Goal: Use online tool/utility

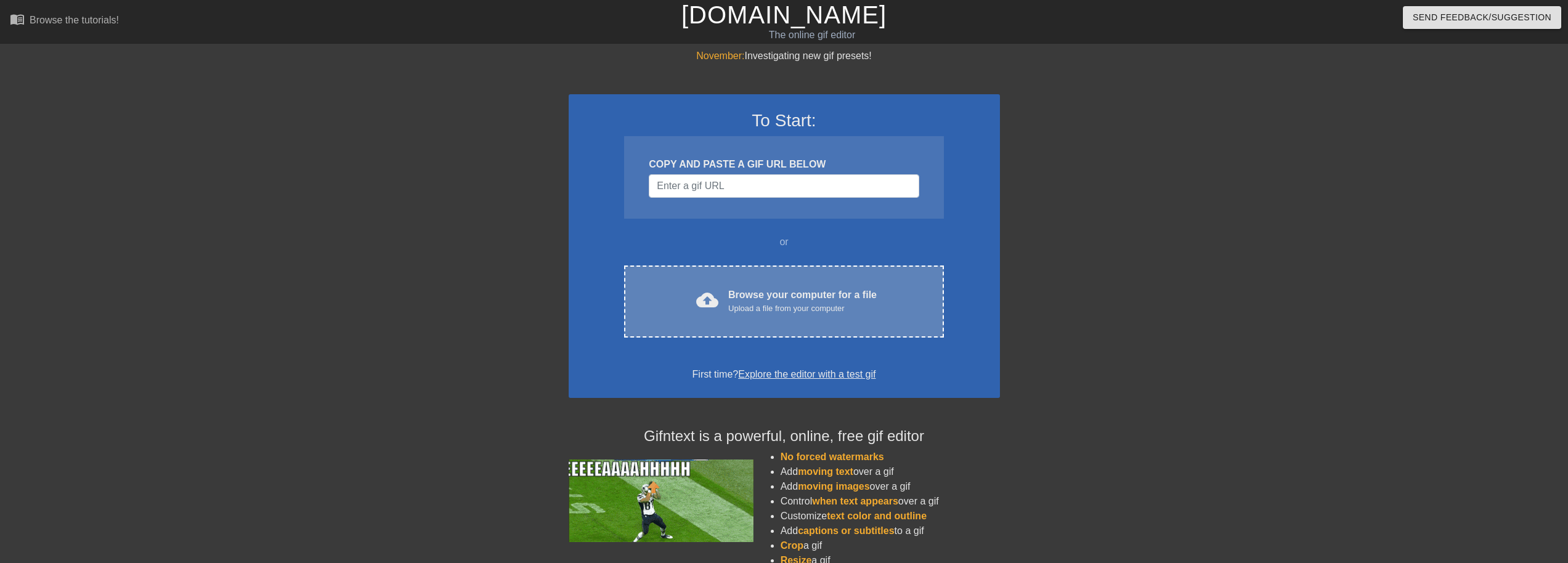
click at [731, 288] on div "Browse your computer for a file Upload a file from your computer" at bounding box center [802, 301] width 148 height 27
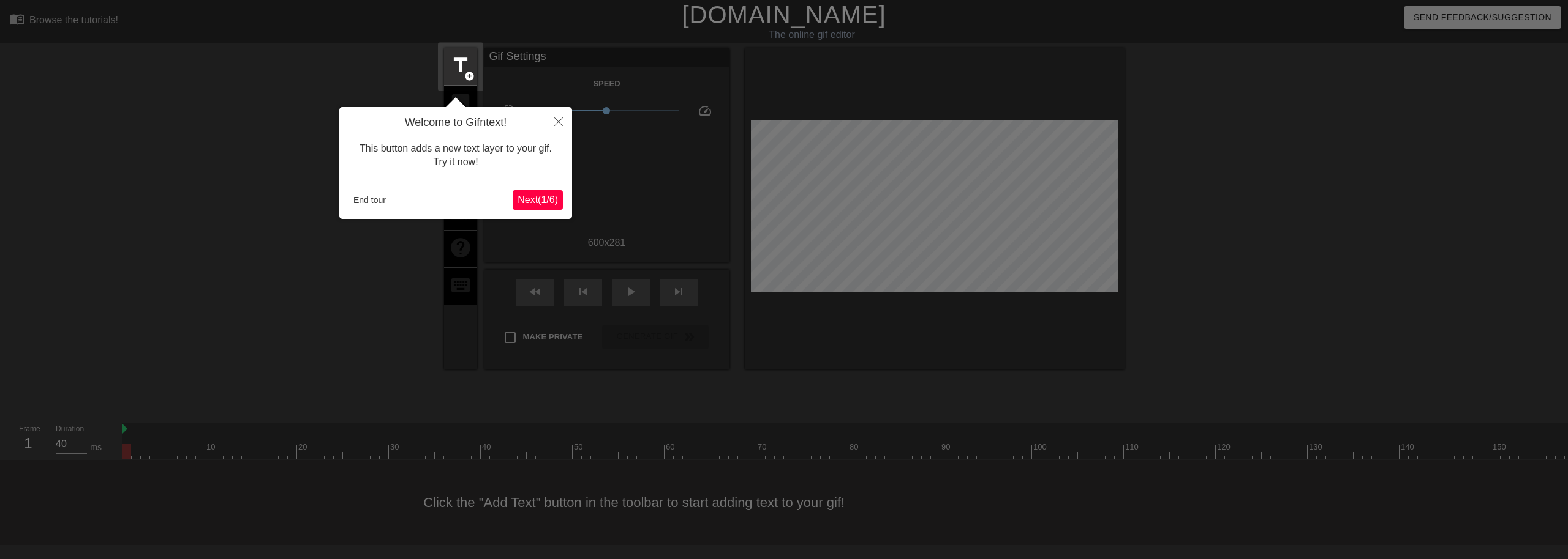
click at [531, 197] on span "Next ( 1 / 6 )" at bounding box center [538, 200] width 41 height 10
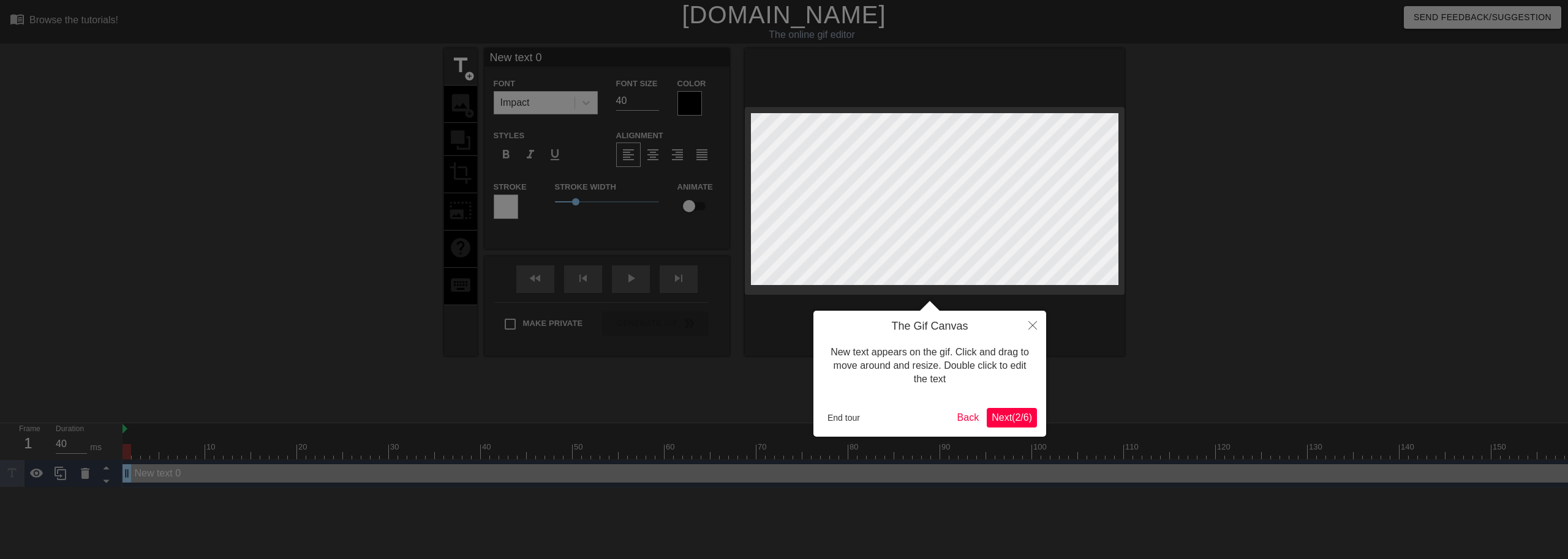
scroll to position [2, 3]
type input "C"
type textarea "C"
type input "Ca"
type textarea "Ca"
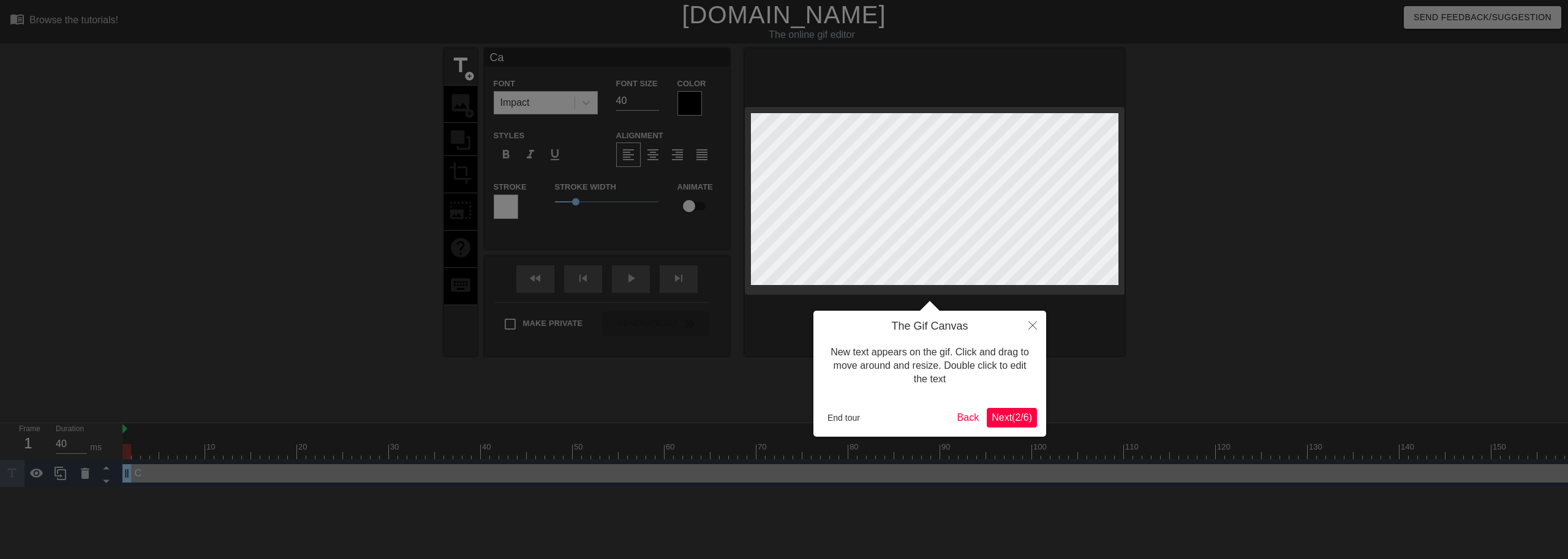
type input "Cal"
type textarea "Cal"
type input "Cali"
type textarea "Cali"
type input "Calic"
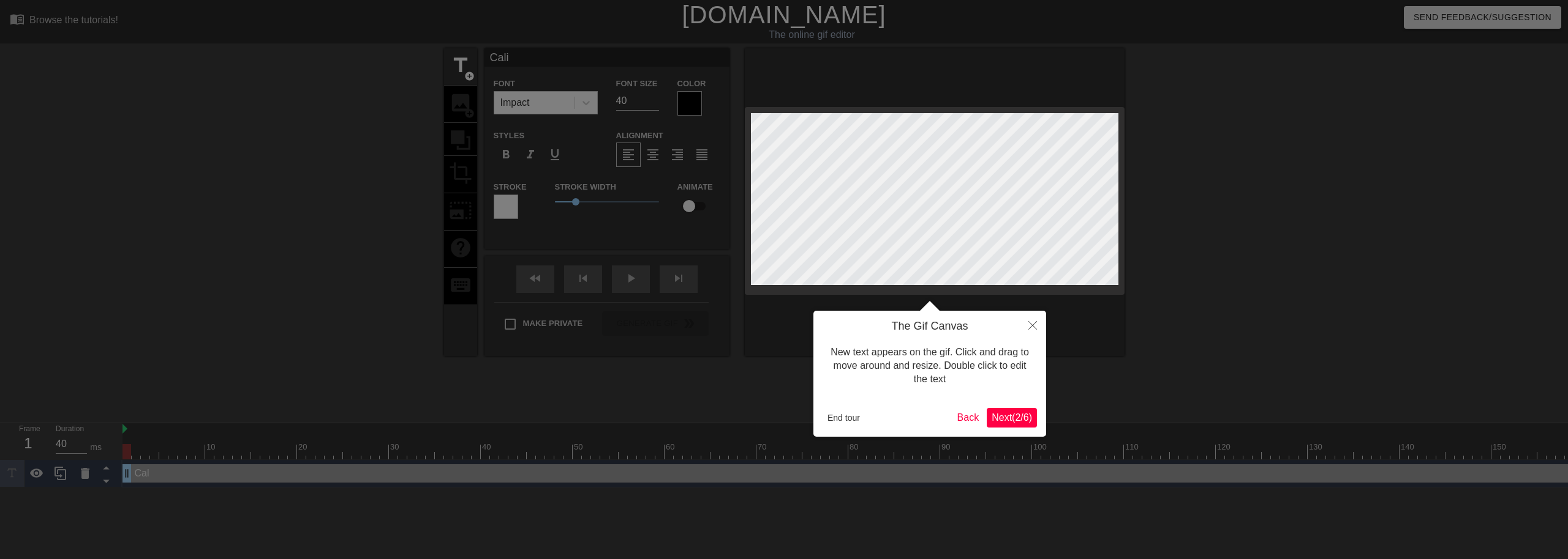
type textarea "Calic"
type input "Cali"
type textarea "Cali"
type input "Cal"
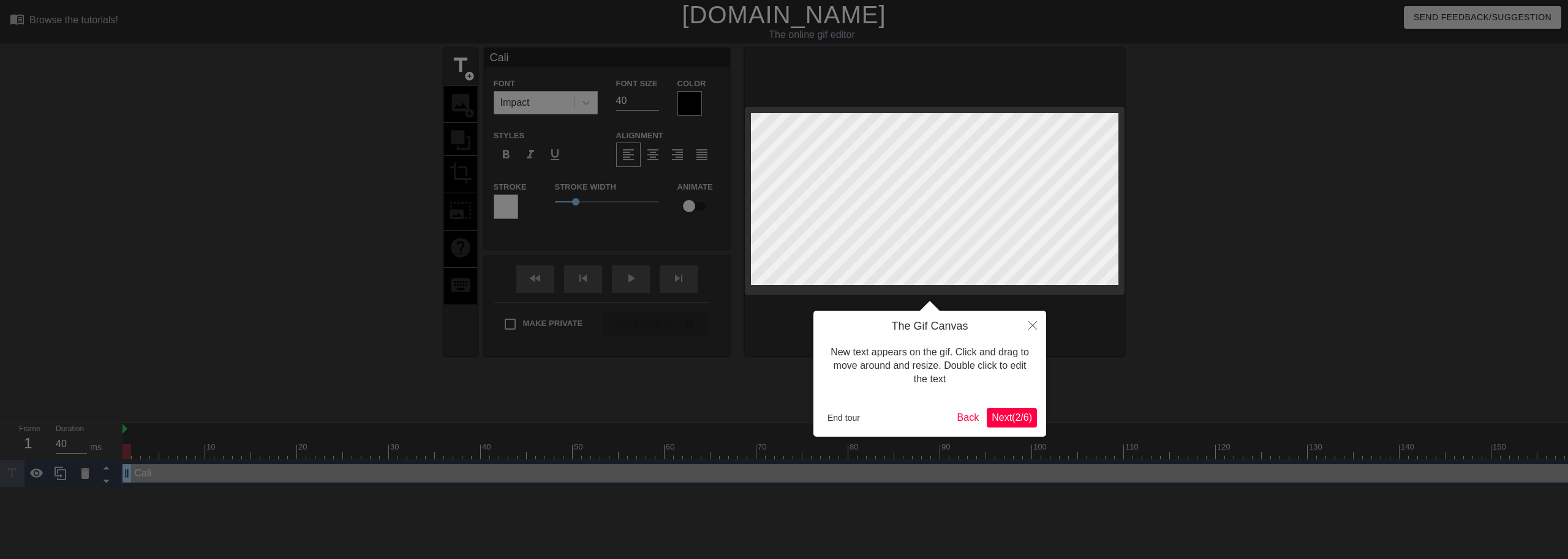
type textarea "Cal"
type input "Calc"
type textarea "Calc"
type input "Calc"
type textarea "Calc"
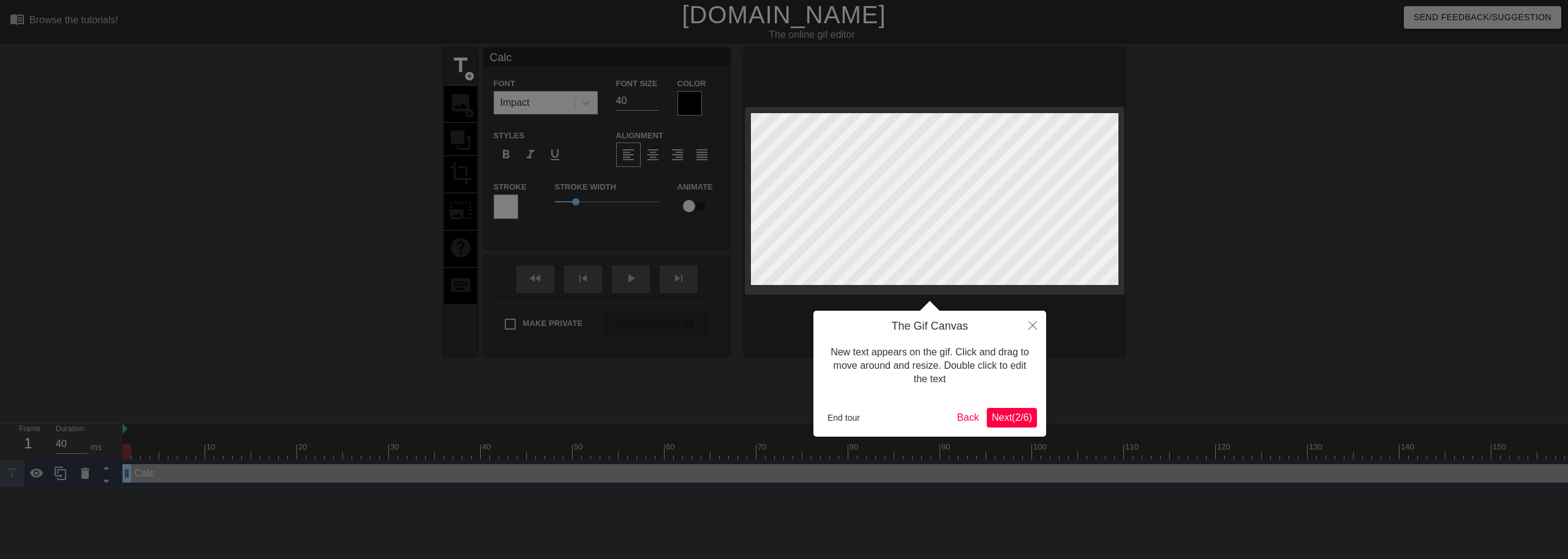
type input "Calc I"
type textarea "Calc I"
type input "Calc II"
type textarea "Calc II"
type input "Calc III"
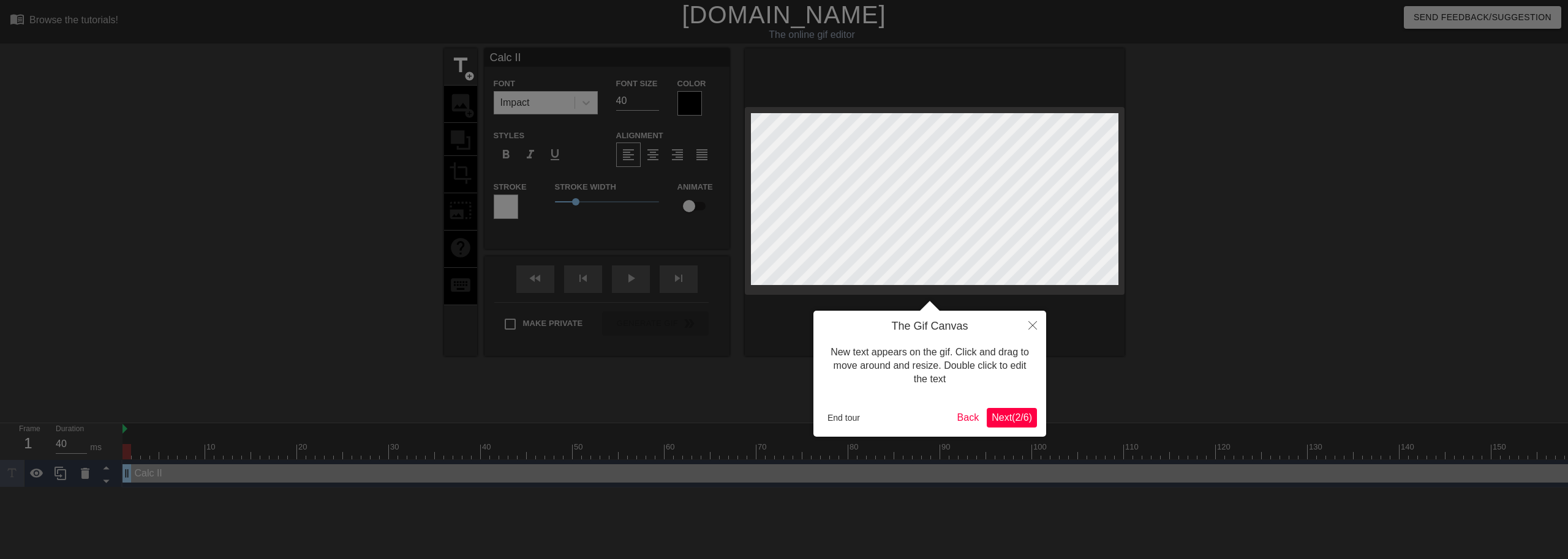
type textarea "Calc III"
type input "Calc III"
type textarea "Calc III"
type input "Calc III R"
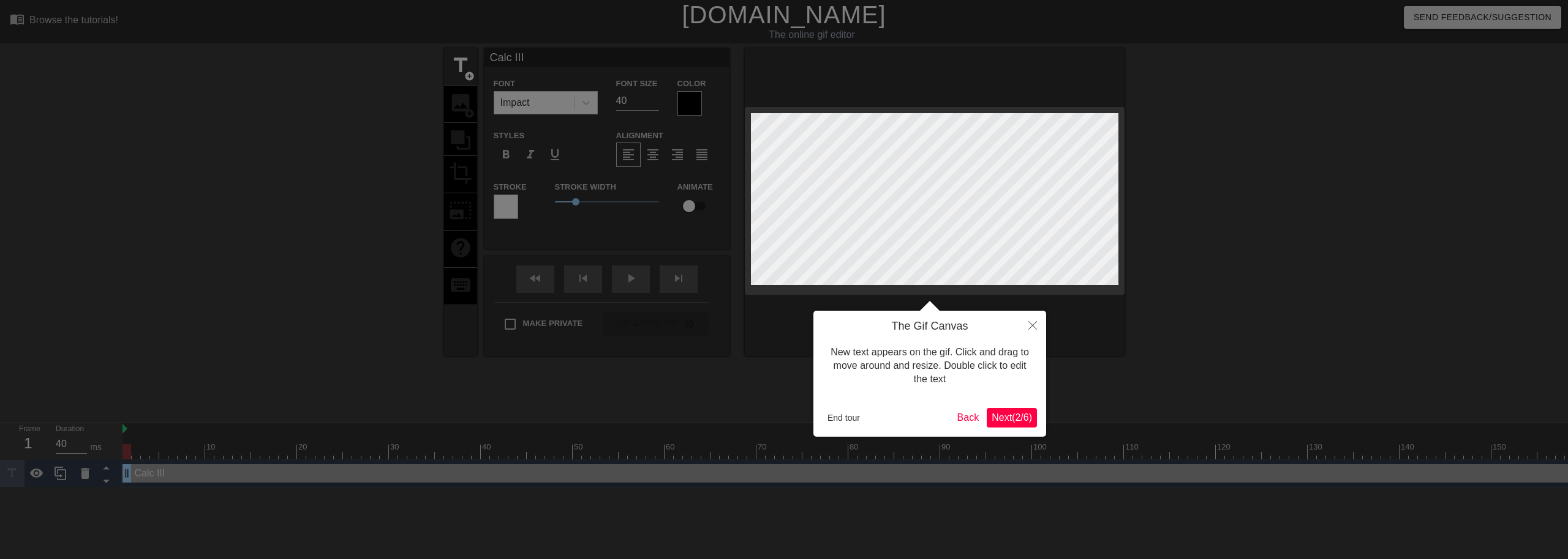
type textarea "Calc III R"
type input "Calc III"
type textarea "Calc III"
type input "Calc III Q"
type textarea "Calc III Q"
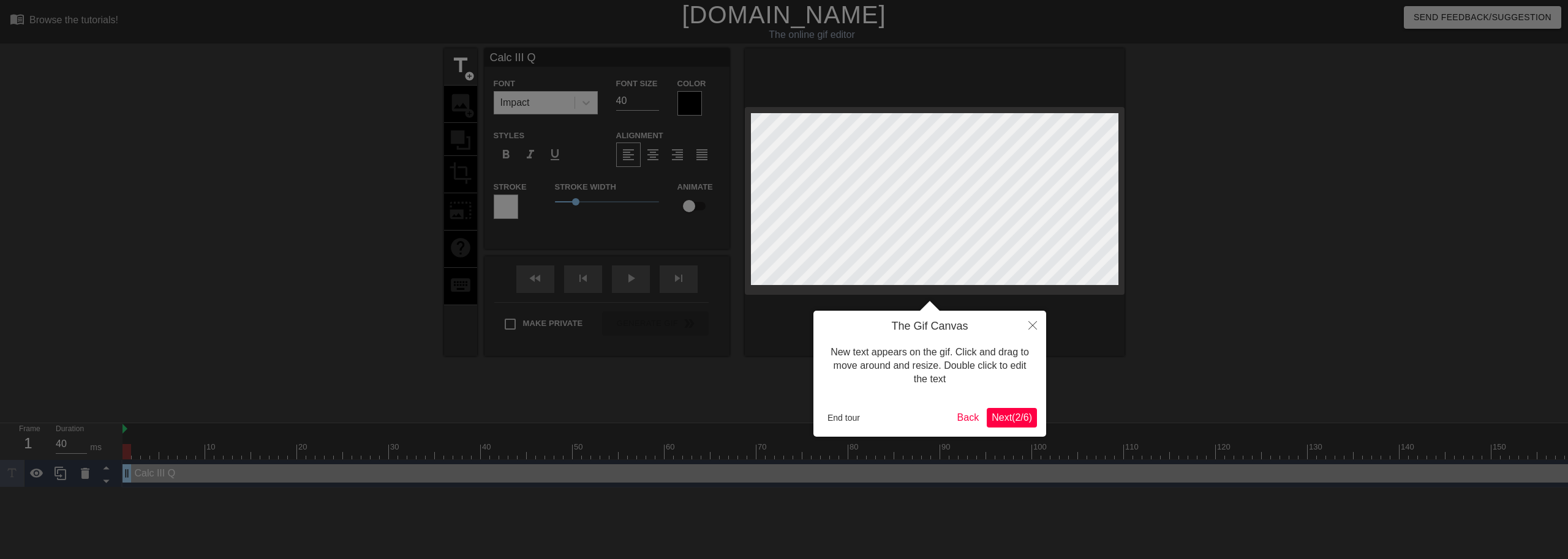
type input "Calc III Qu"
type textarea "Calc III Qu"
type input "Calc III Qui"
type textarea "Calc III Quiz"
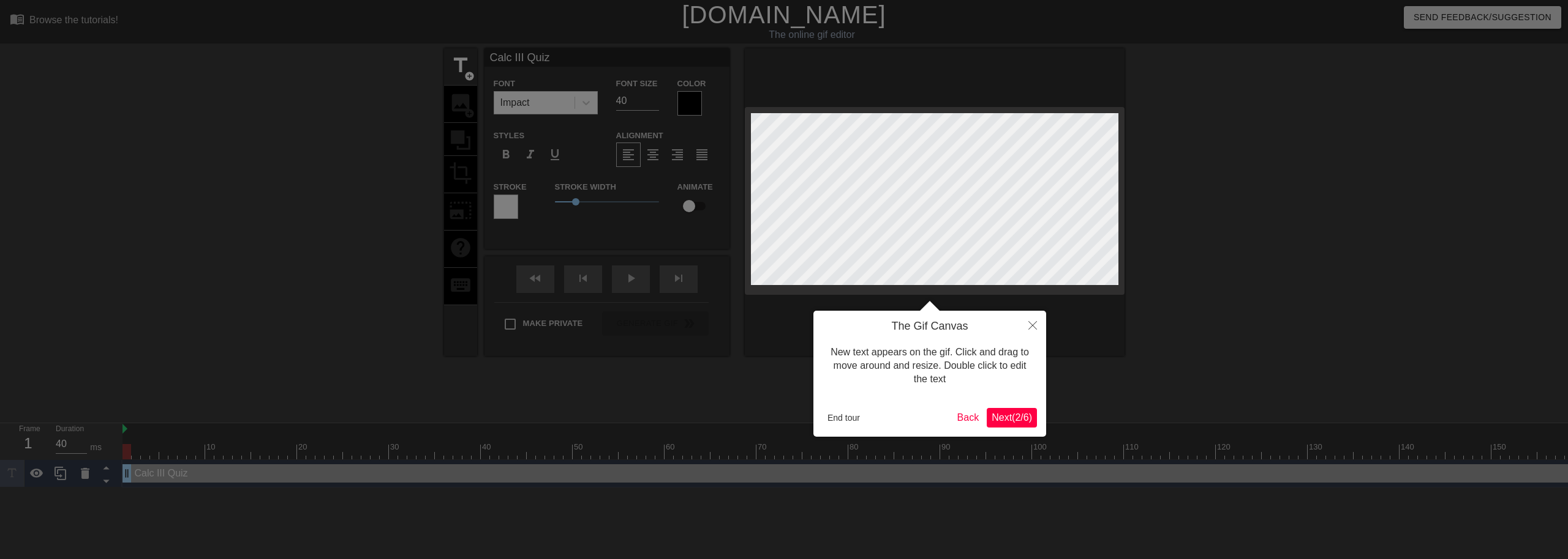
type input "Calc III Quiz"
type textarea "Calc III Quiz"
type input "Calc III Quiz I"
type textarea "Calc III Quiz I"
type input "Calc III Quiz II"
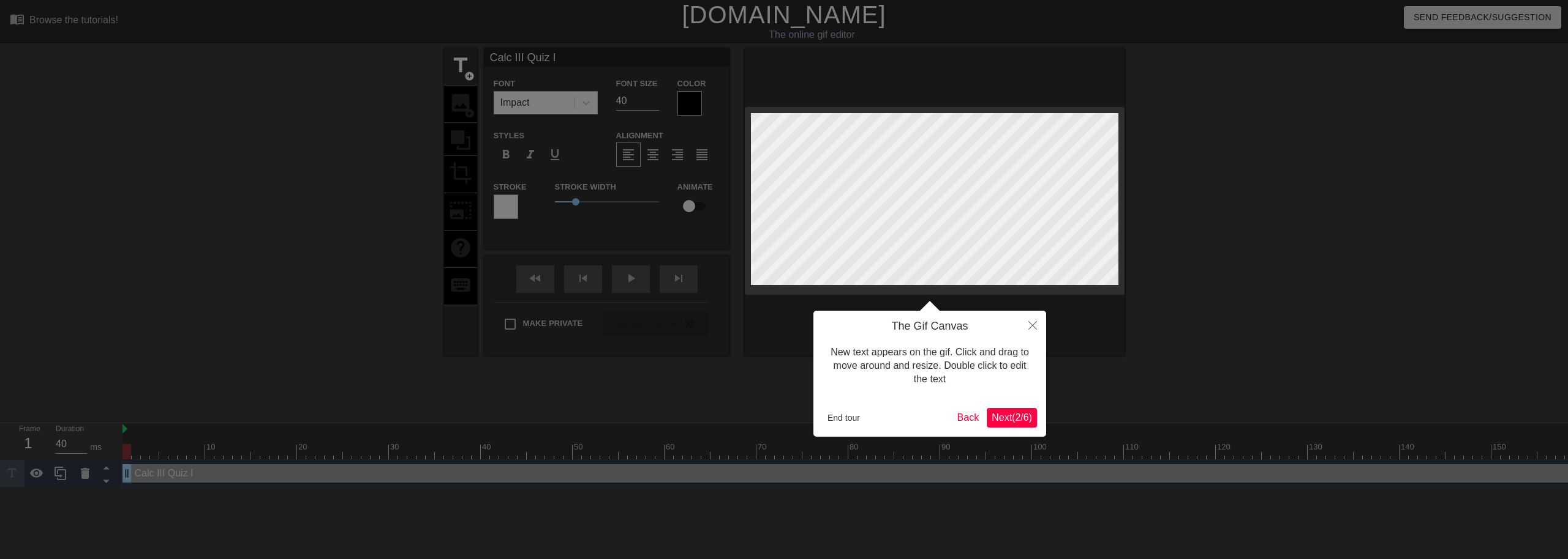
type textarea "Calc III Quiz II"
type input "Calc III Quiz I"
type textarea "Calc III Quiz I"
type input "Calc III Quiz"
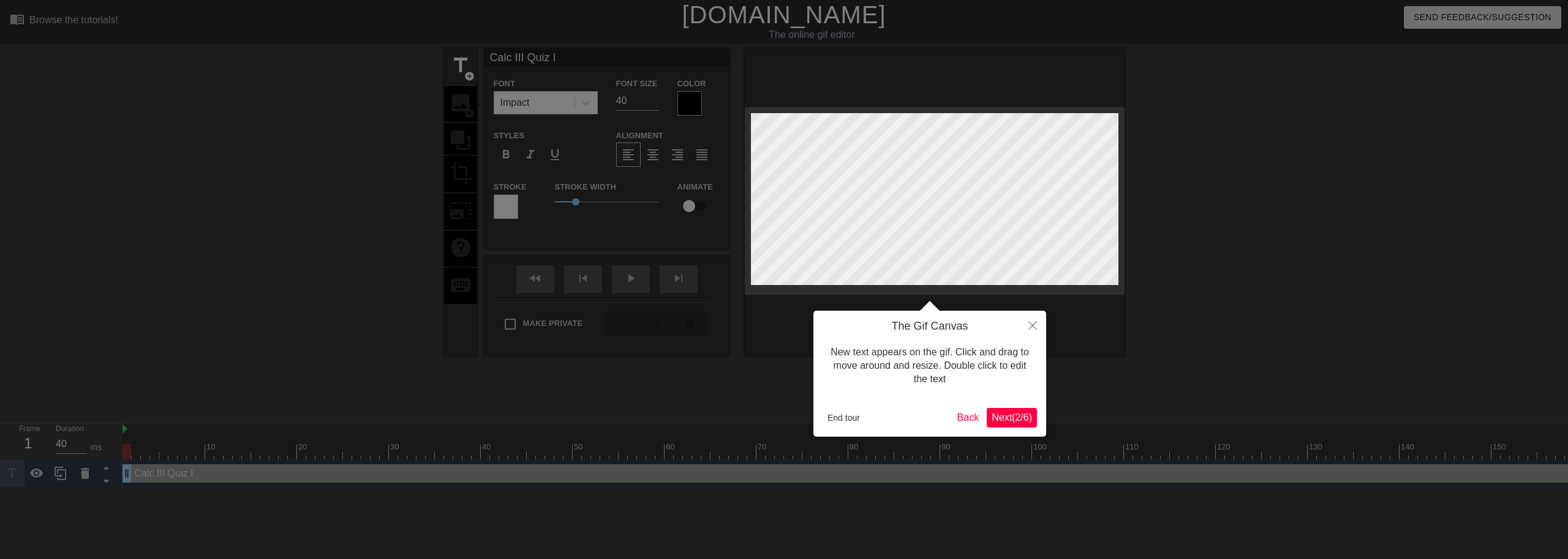
type textarea "Calc III Quiz"
type input "Calc III Quiz"
type textarea "Calc III Quiz"
type input "Calc III Qui"
type textarea "Calc III Qui"
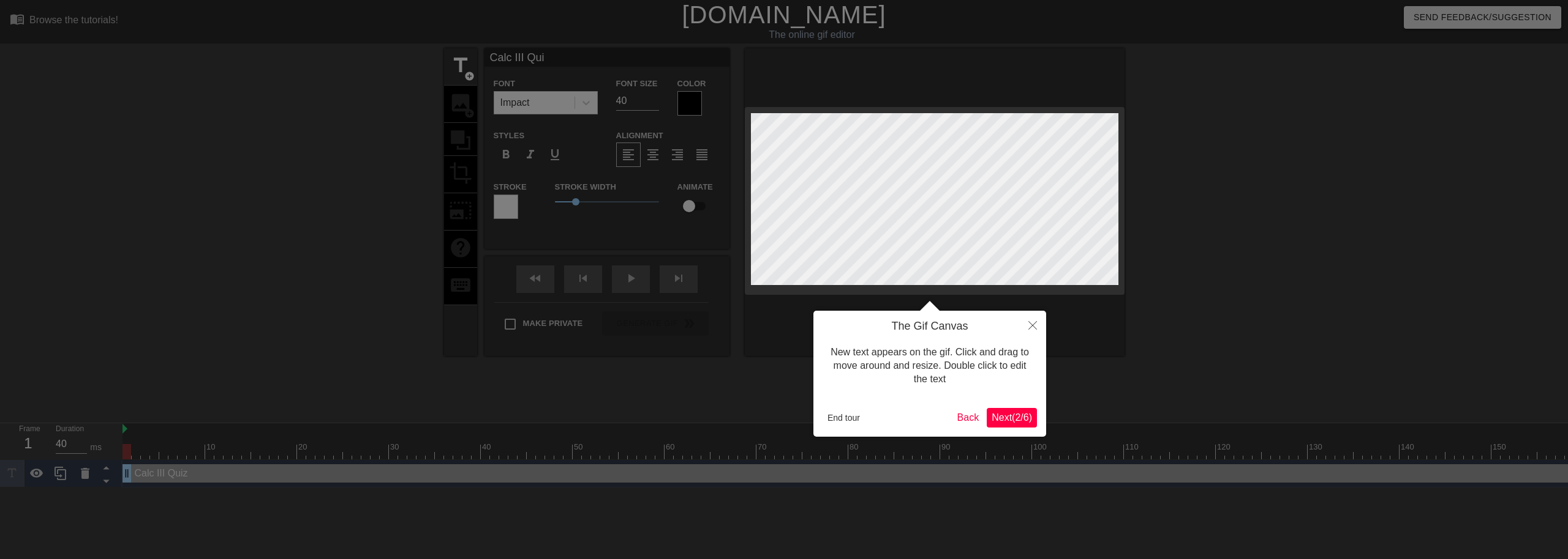
type input "Calc III Qu"
type textarea "Calc III Qu"
type input "Calc III Q"
type textarea "Calc III Q"
type input "Calc III"
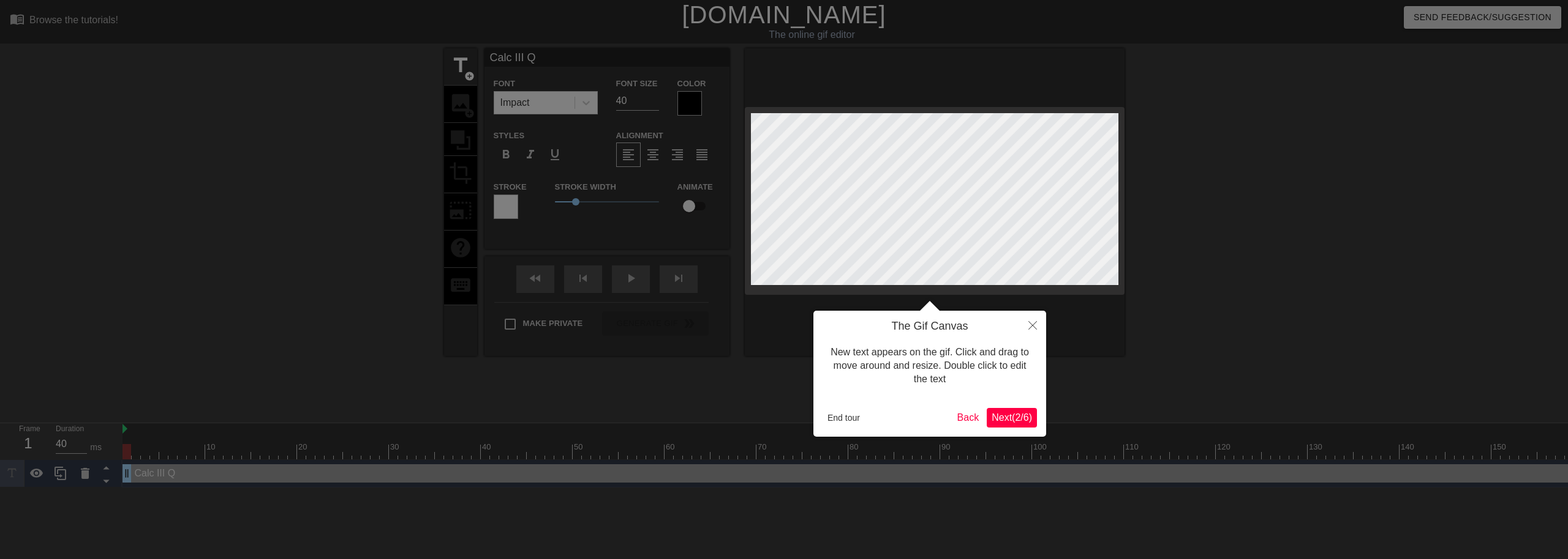
type textarea "Calc III"
type input "Calc III E"
type textarea "Calc III E"
type input "Calc III Ex"
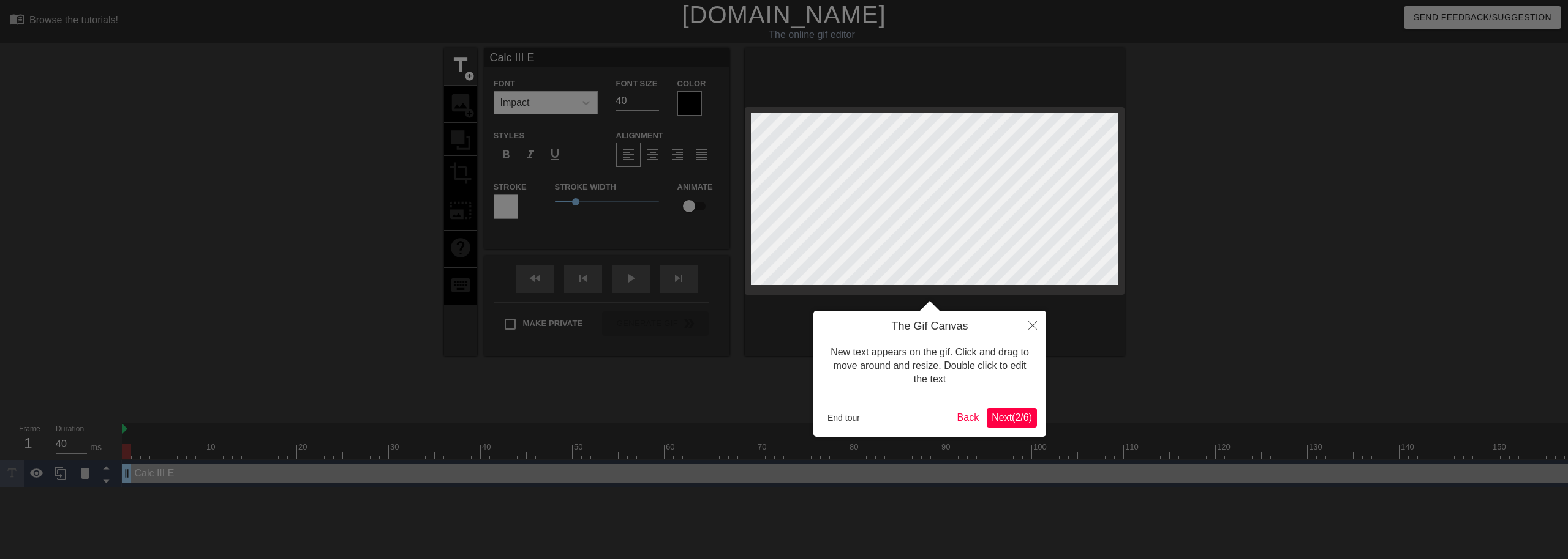
type textarea "Calc III Ex"
type input "Calc III Exa"
type textarea "Calc III Exa"
type input "Calc III Exam"
type textarea "Calc III Exam"
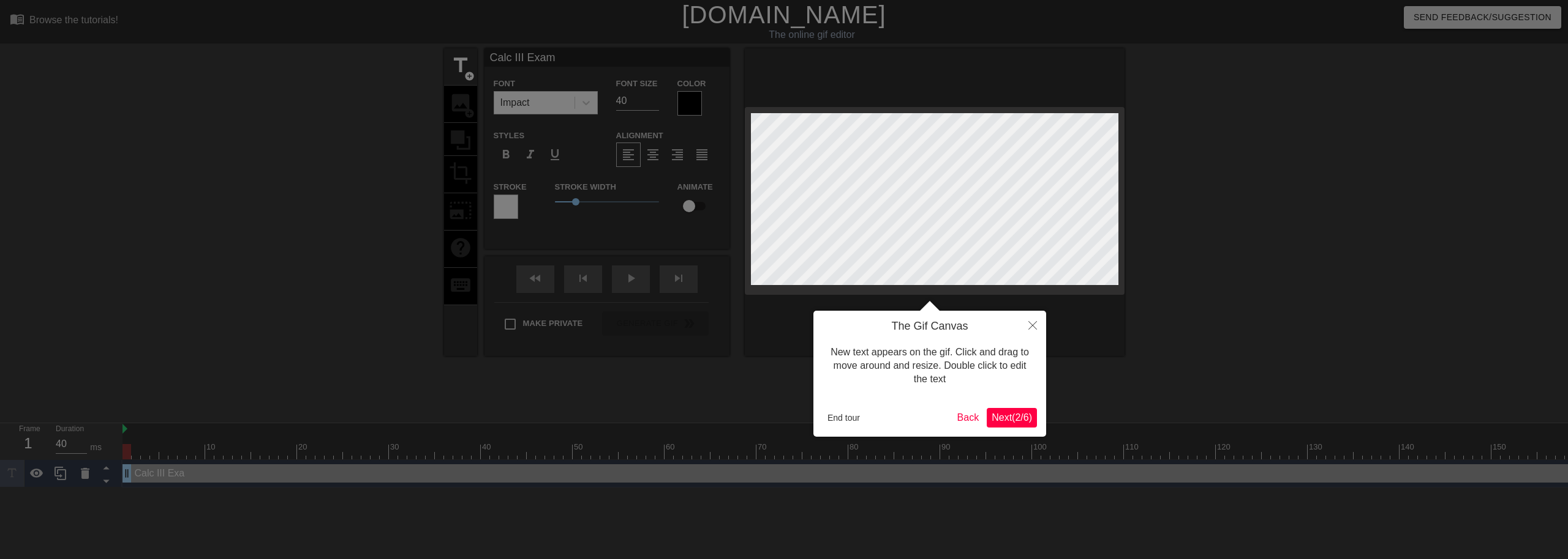
type input "Calc III Exam"
type textarea "Calc III Exam"
type input "Calc III Exam I"
type textarea "Calc III Exam I"
type input "Calc III Exam II"
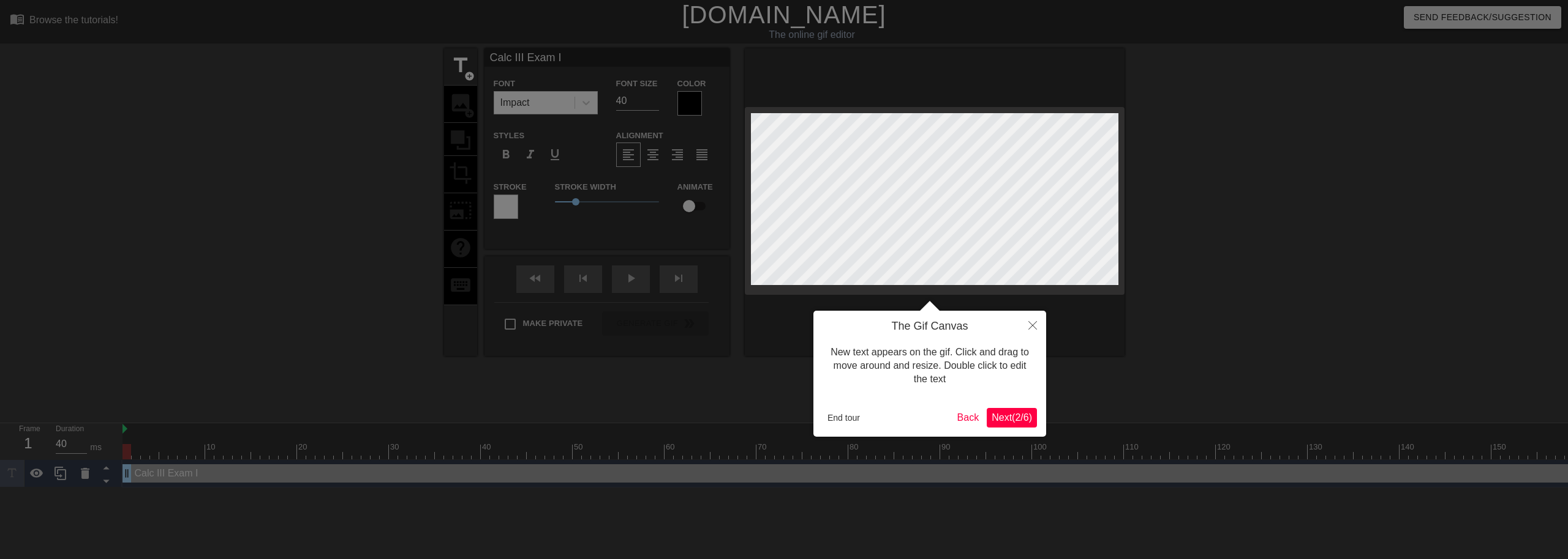
type textarea "Calc III Exam II"
type input "Calc III Exam II"
type textarea "Calc III Exam II"
type input "Calc III Exam II R"
type textarea "Calc III Exam II R"
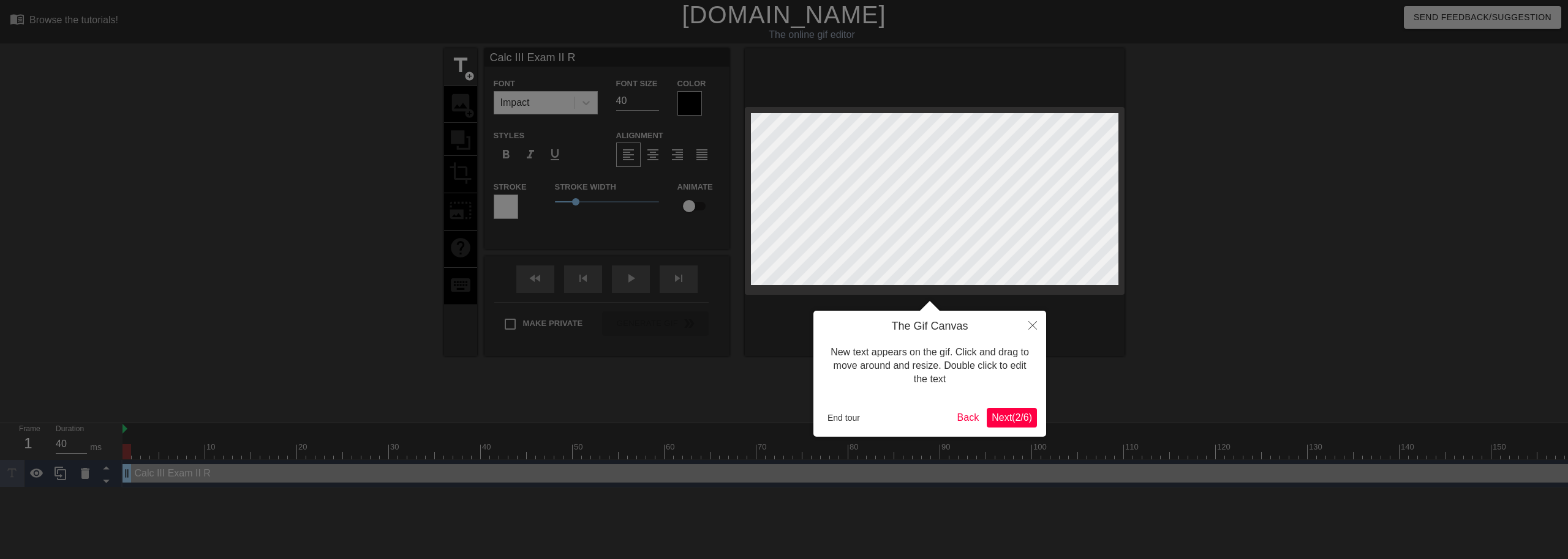
type input "Calc III Exam II Re"
type textarea "Calc III Exam II Re"
type input "Calc III Exam II Rev"
type textarea "Calc III Exam II Rev"
type input "Calc III Exam II Revi"
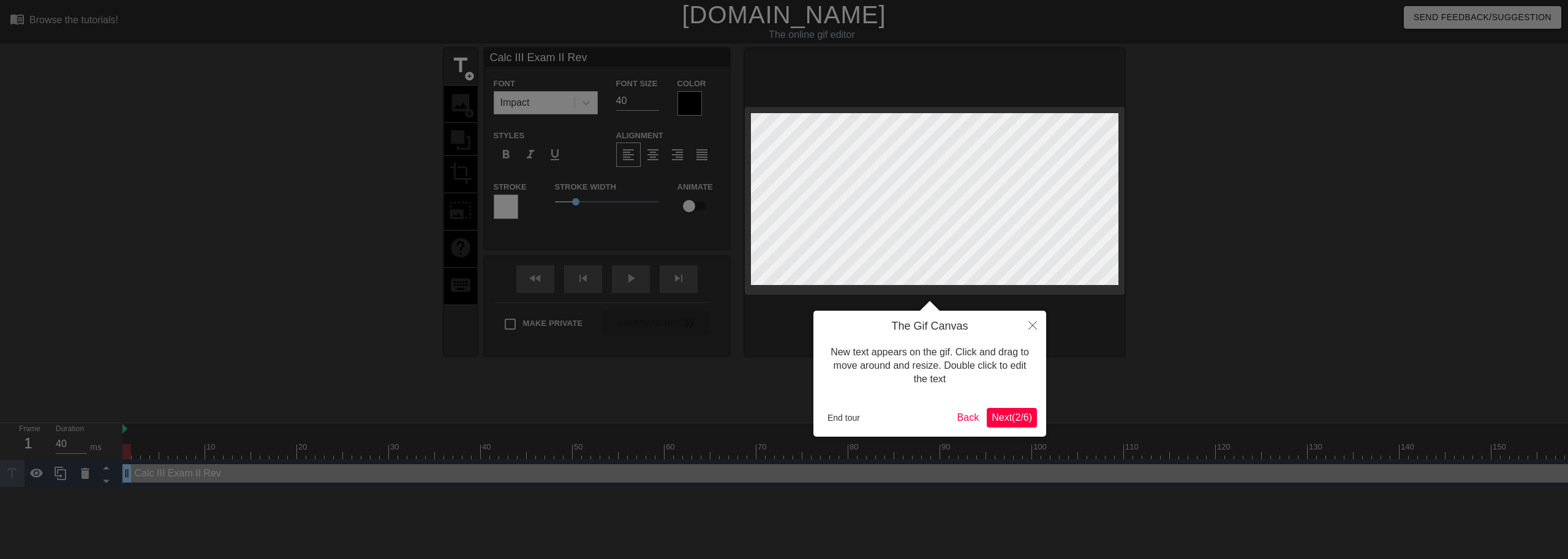
type textarea "Calc III Exam II Revi"
type input "Calc III Exam II Revie"
type textarea "Calc III Exam II Revie"
type input "Calc III Exam II Review"
type textarea "Calc III Exam II Review"
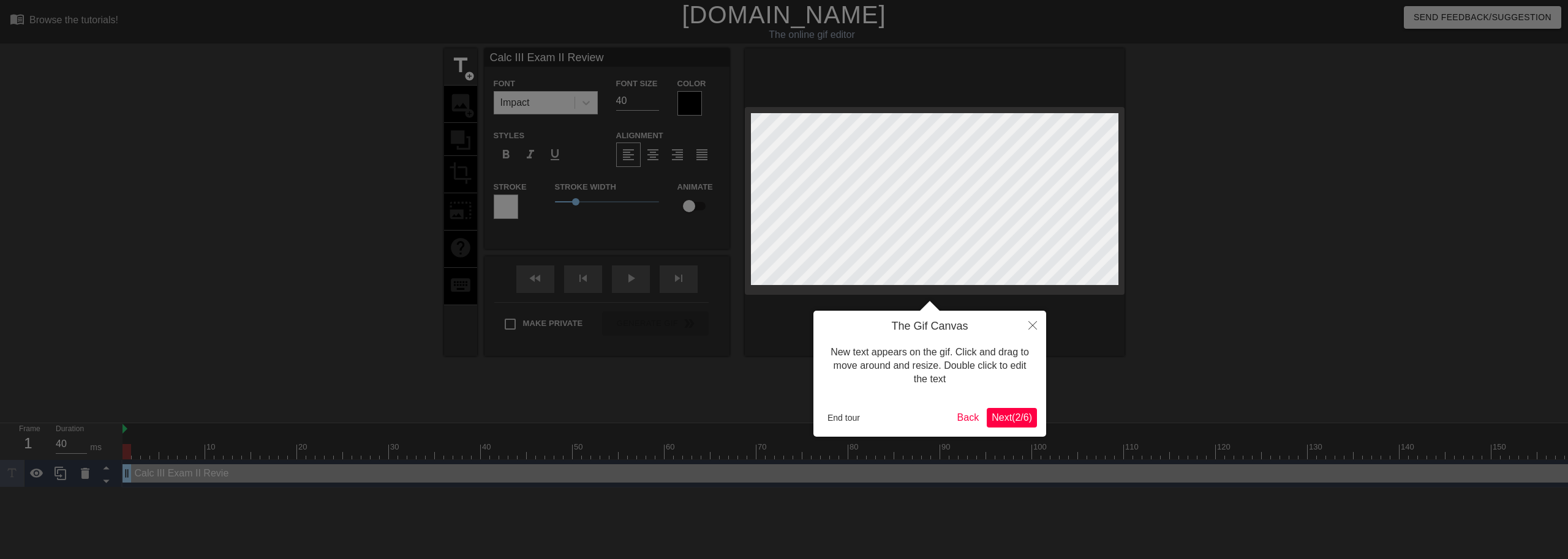
scroll to position [2, 6]
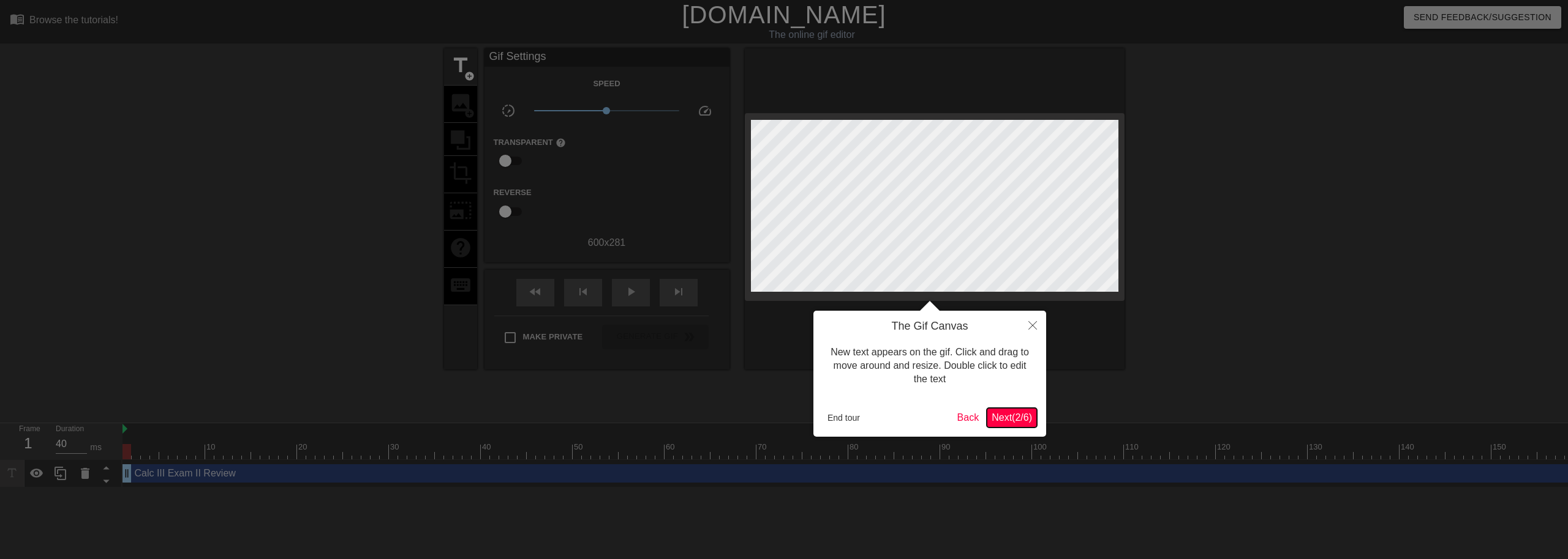
click at [995, 412] on span "Next ( 2 / 6 )" at bounding box center [1011, 417] width 41 height 10
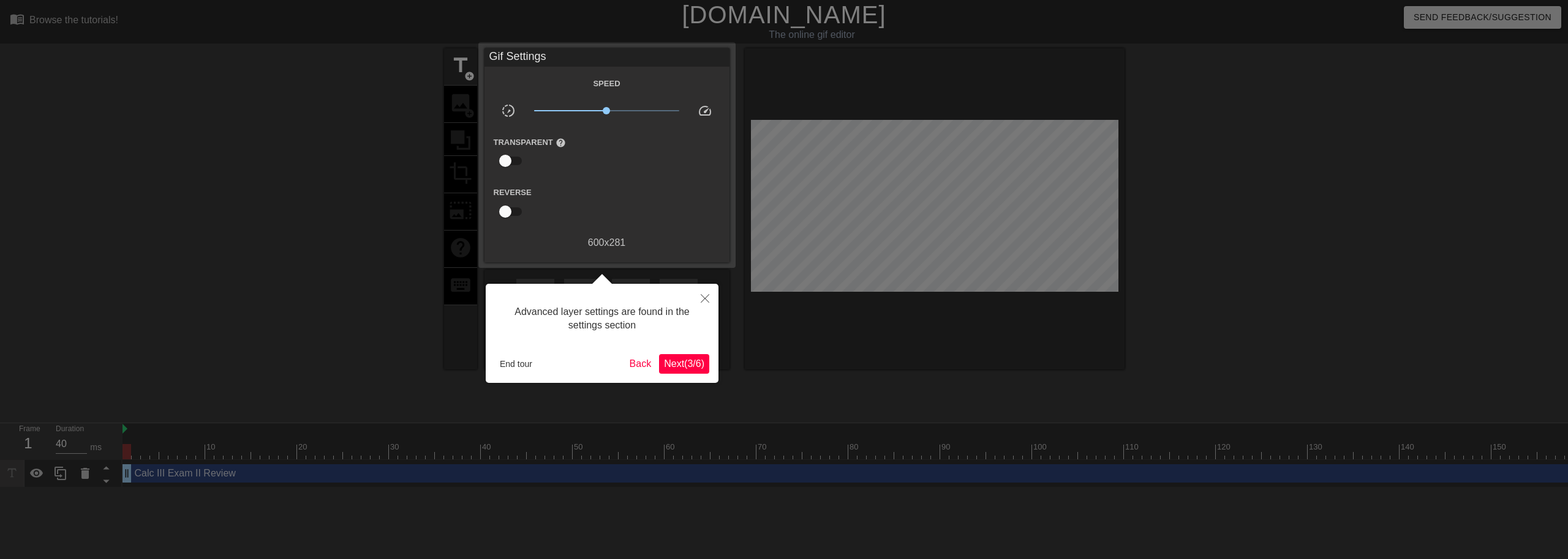
click at [512, 157] on input "checkbox" at bounding box center [505, 161] width 70 height 23
click at [512, 157] on input "checkbox" at bounding box center [517, 161] width 70 height 23
checkbox input "false"
click at [688, 360] on span "Next ( 3 / 6 )" at bounding box center [684, 364] width 41 height 10
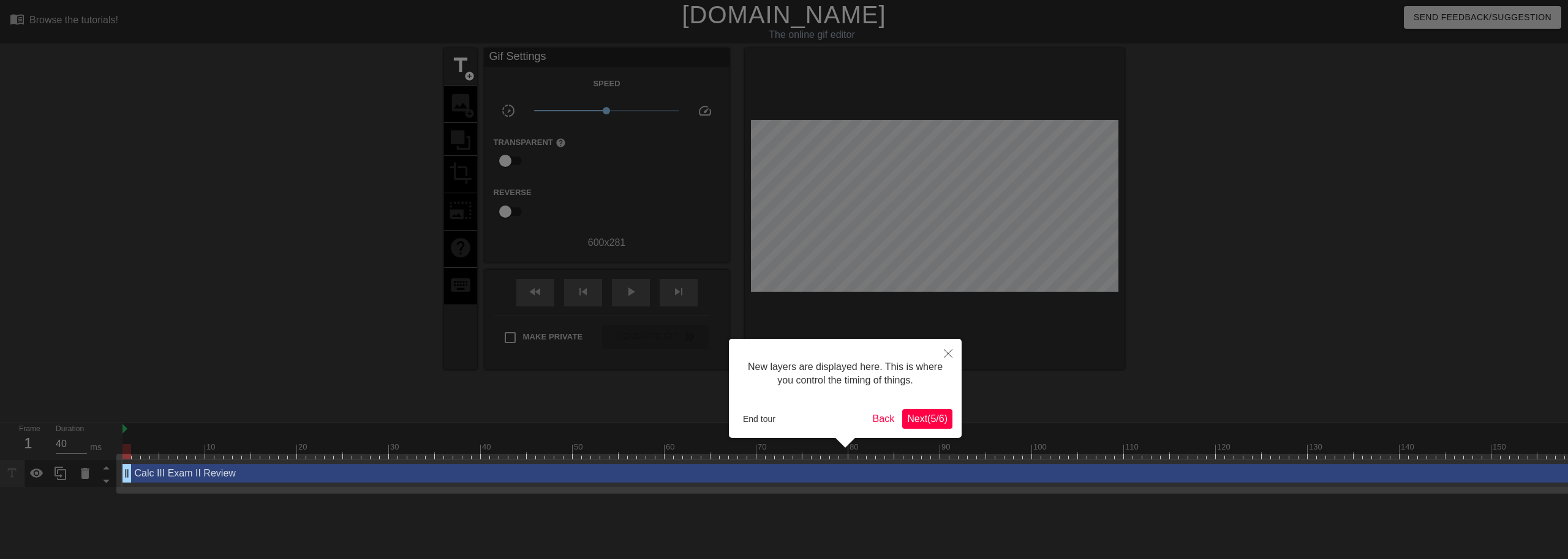
click at [928, 426] on button "Next ( 5 / 6 )" at bounding box center [926, 419] width 50 height 20
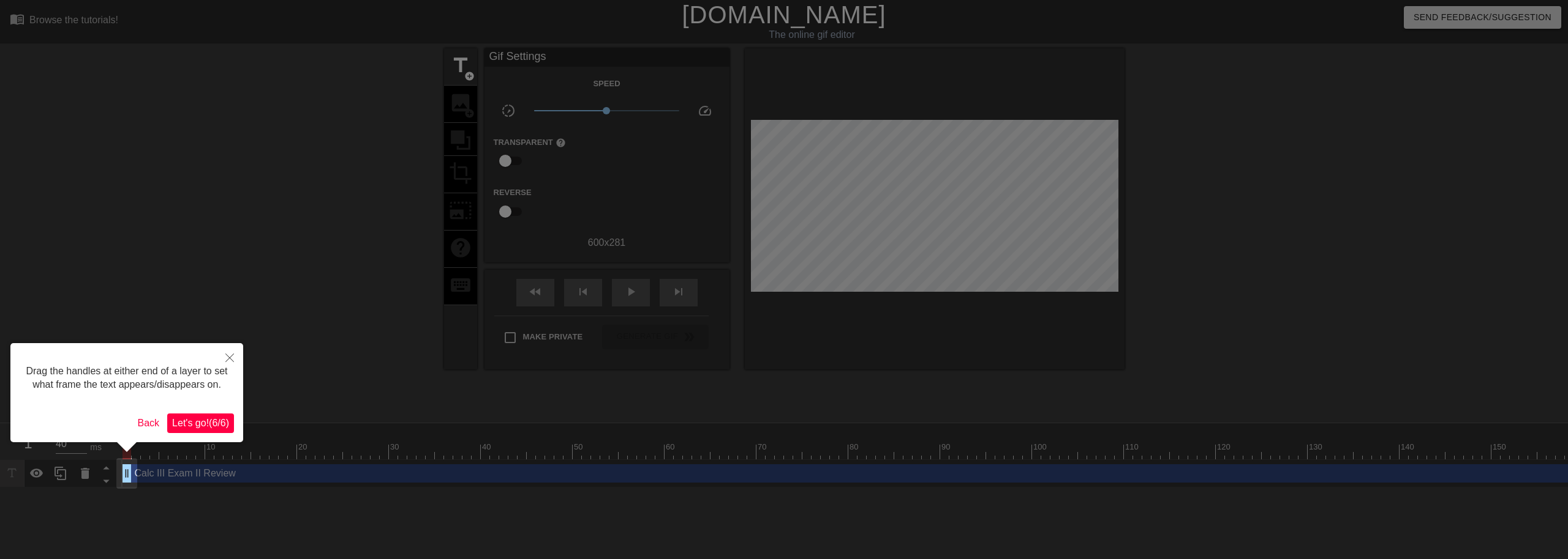
click at [214, 420] on span "Let's go! ( 6 / 6 )" at bounding box center [201, 423] width 57 height 10
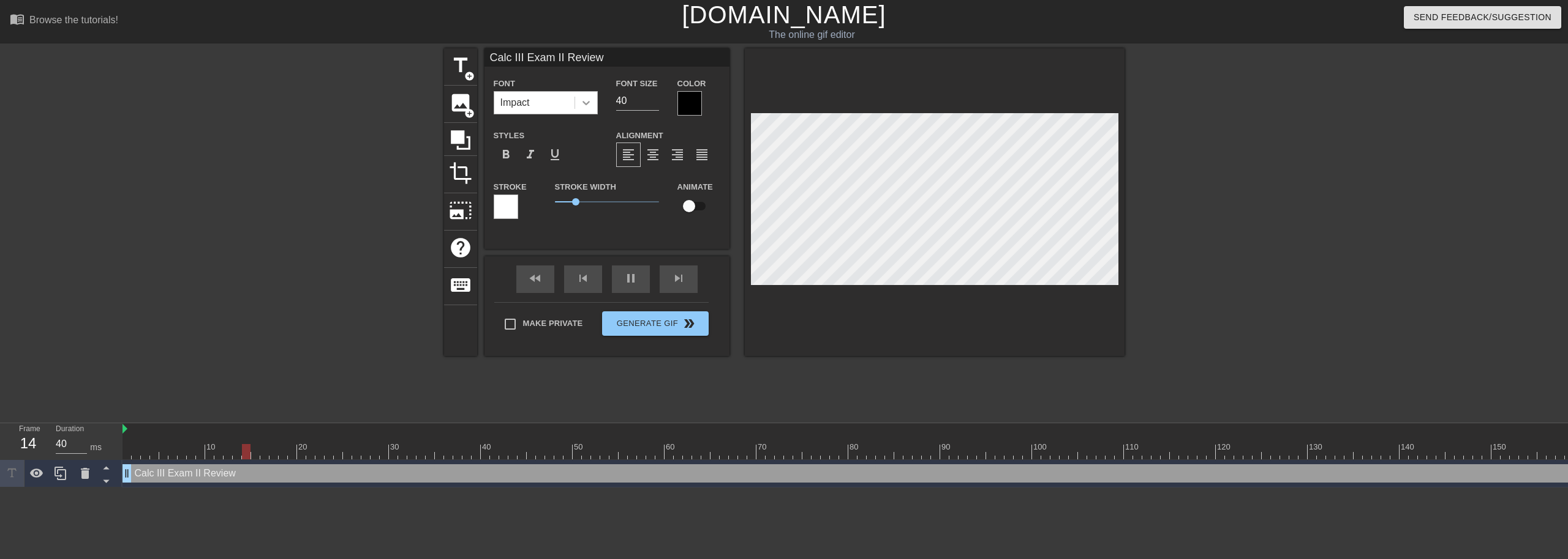
click at [583, 95] on div at bounding box center [586, 102] width 22 height 22
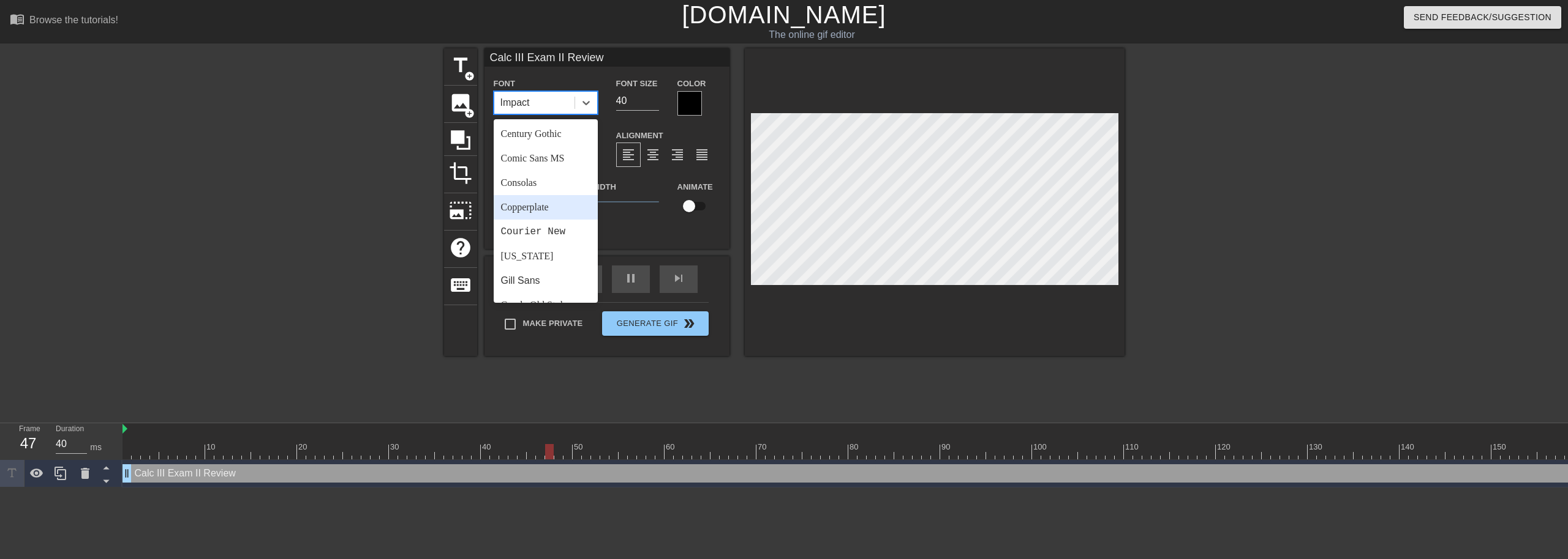
scroll to position [184, 0]
click at [562, 247] on div "Goudy Old Style" at bounding box center [545, 244] width 104 height 25
click at [590, 105] on icon at bounding box center [586, 102] width 12 height 12
click at [544, 170] on div "Courier New" at bounding box center [545, 171] width 104 height 25
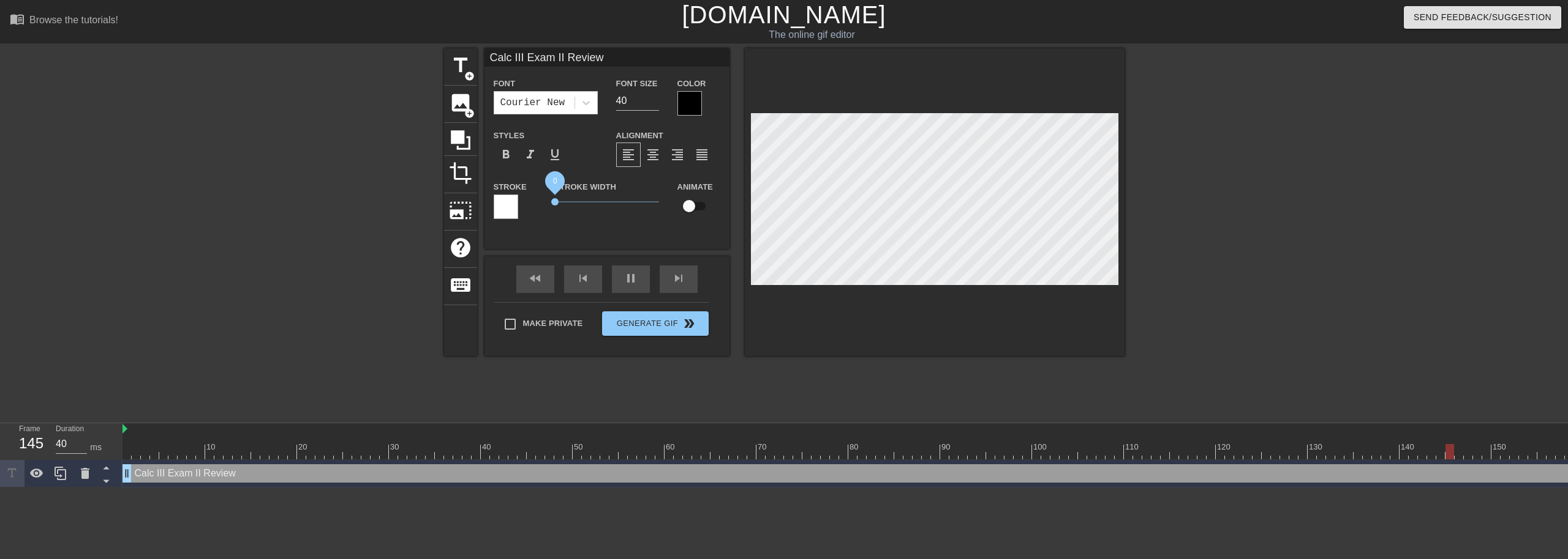
drag, startPoint x: 574, startPoint y: 200, endPoint x: 546, endPoint y: 203, distance: 28.2
click at [546, 203] on div "Stroke Width 0" at bounding box center [607, 205] width 123 height 51
click at [581, 103] on div at bounding box center [586, 102] width 22 height 22
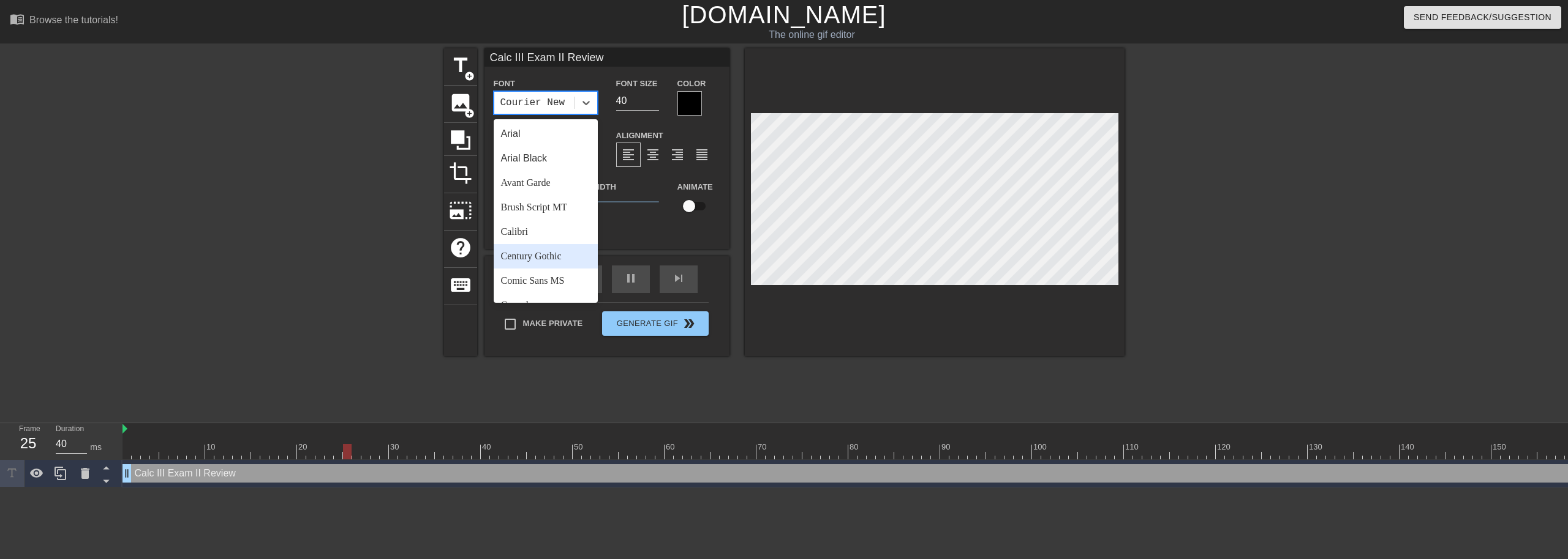
click at [546, 255] on div "Century Gothic" at bounding box center [545, 256] width 104 height 25
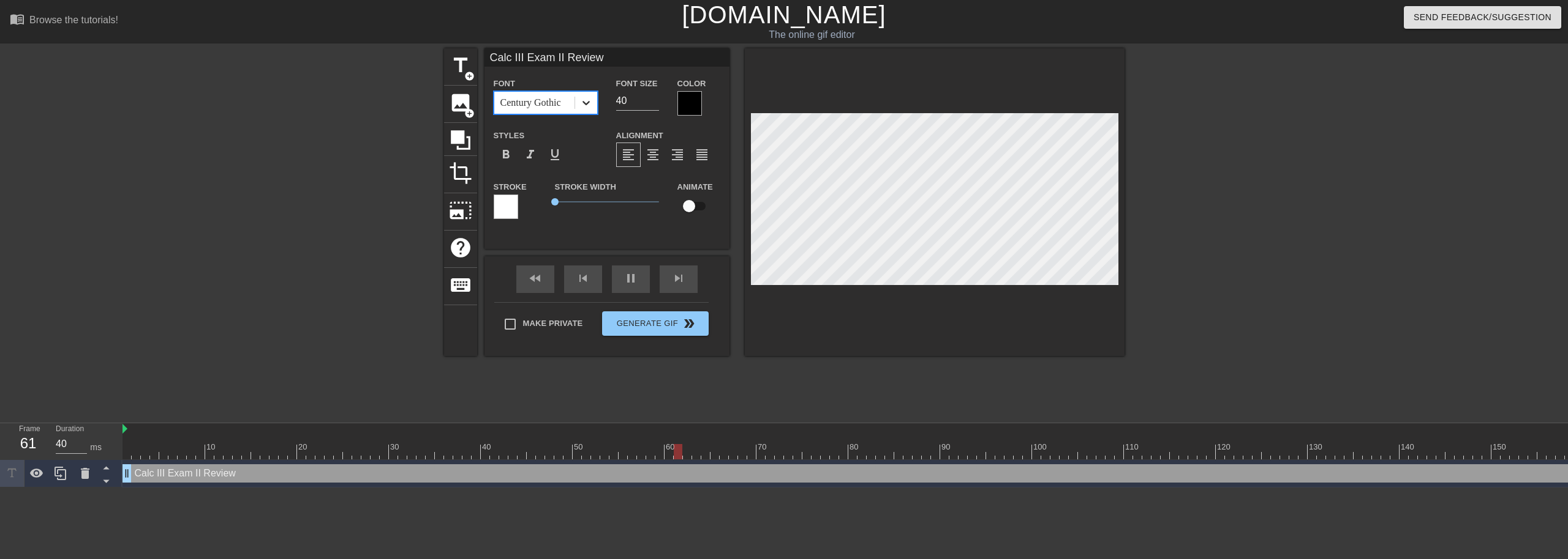
click at [590, 105] on icon at bounding box center [586, 102] width 12 height 12
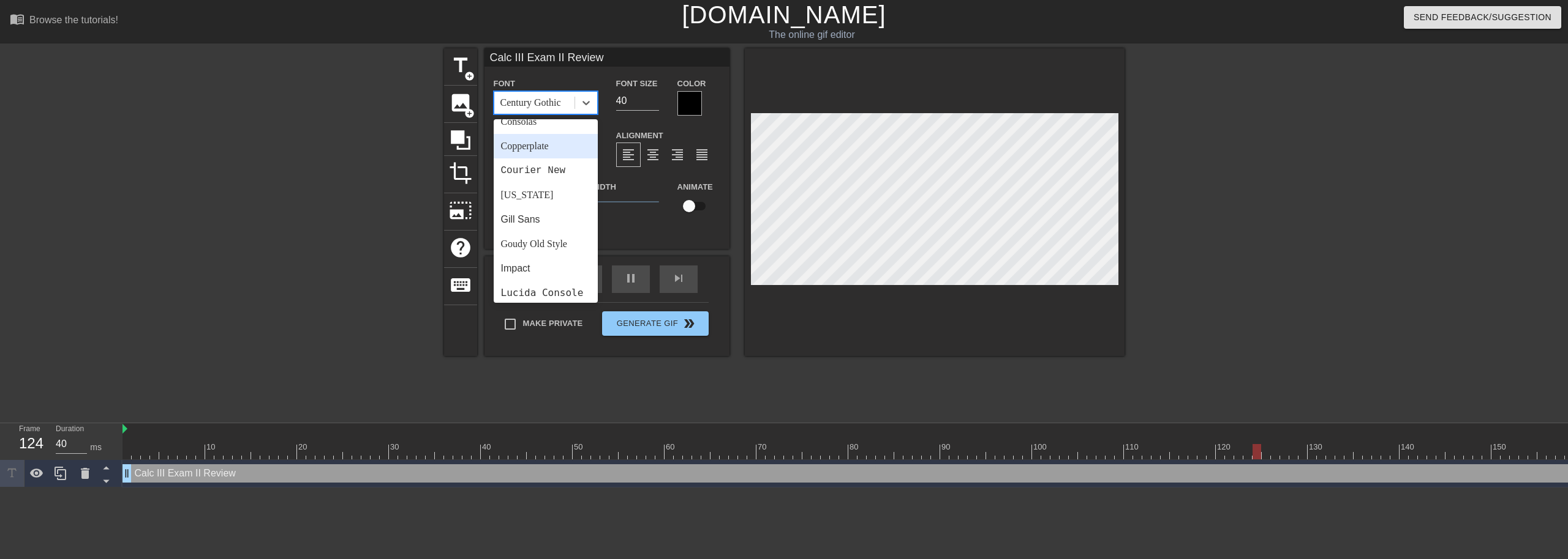
click at [544, 144] on div "Copperplate" at bounding box center [545, 147] width 104 height 25
click at [590, 102] on icon at bounding box center [586, 102] width 12 height 12
click at [554, 228] on div "Calibri" at bounding box center [545, 232] width 104 height 25
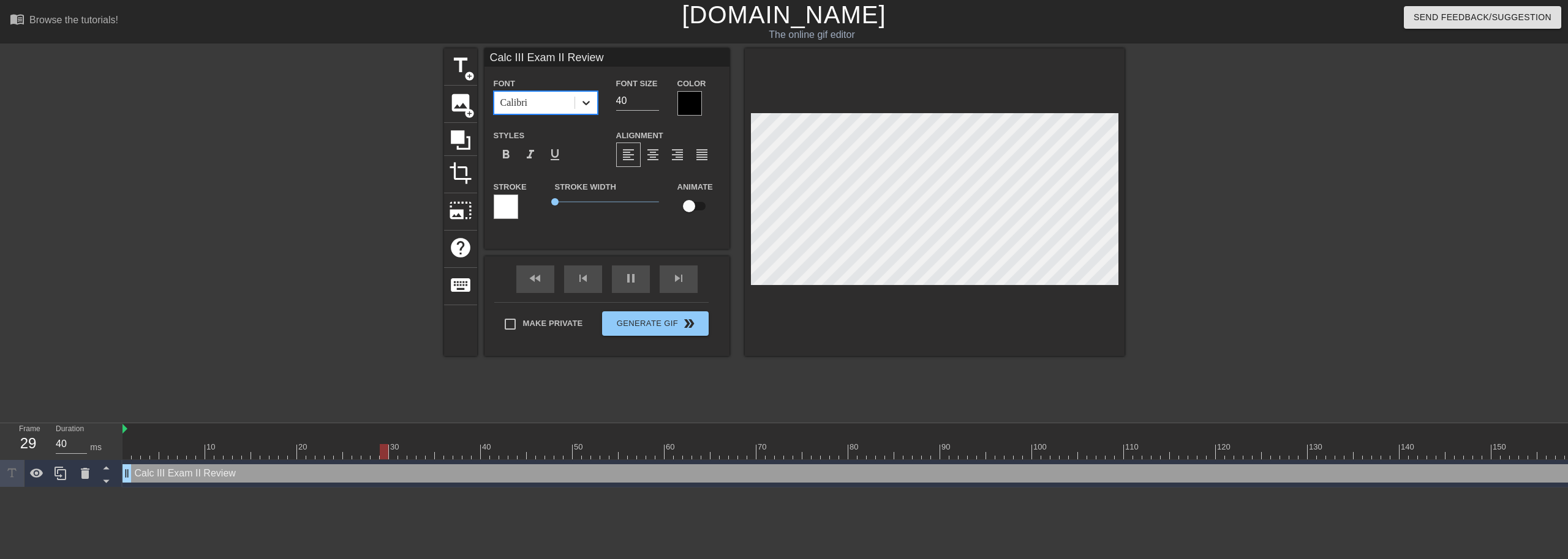
click at [583, 97] on icon at bounding box center [586, 102] width 12 height 12
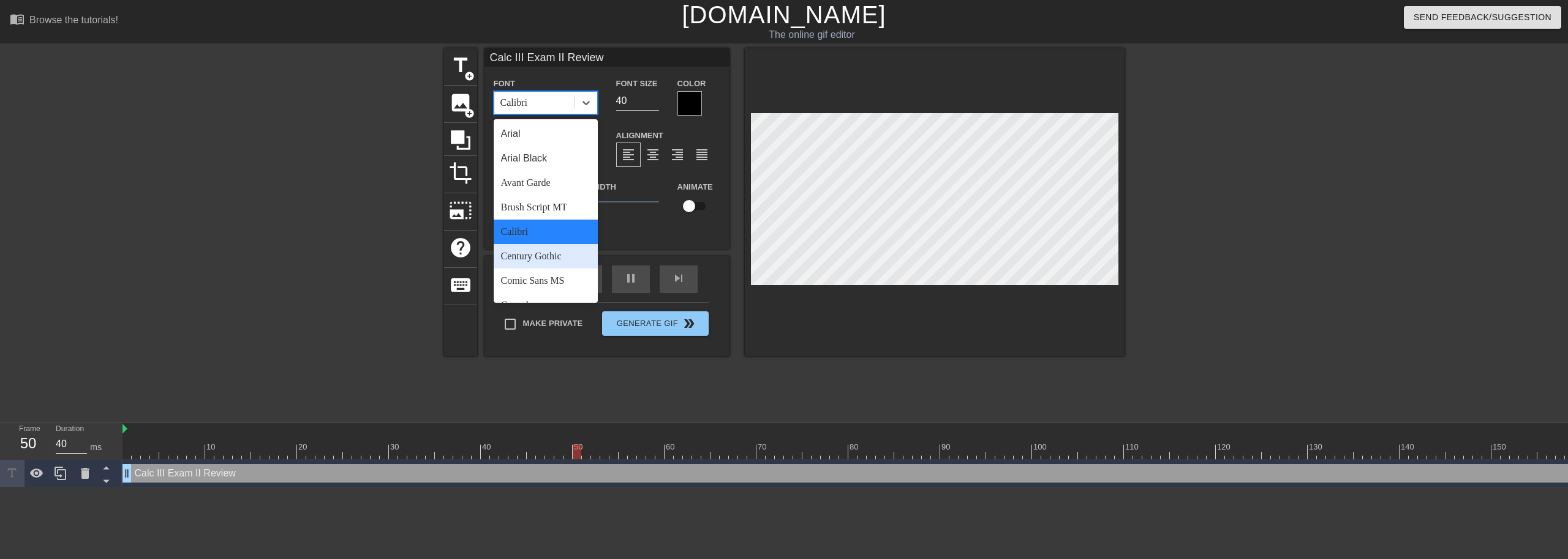
click at [559, 256] on div "Century Gothic" at bounding box center [545, 256] width 104 height 25
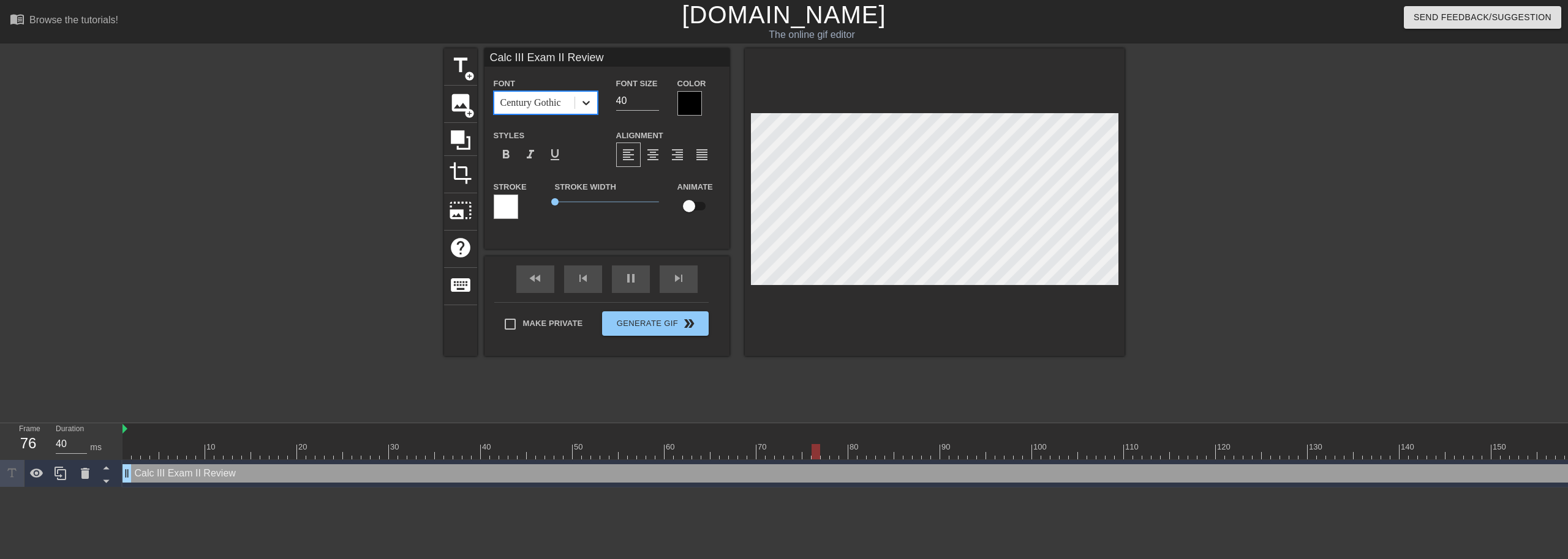
click at [583, 99] on icon at bounding box center [586, 102] width 12 height 12
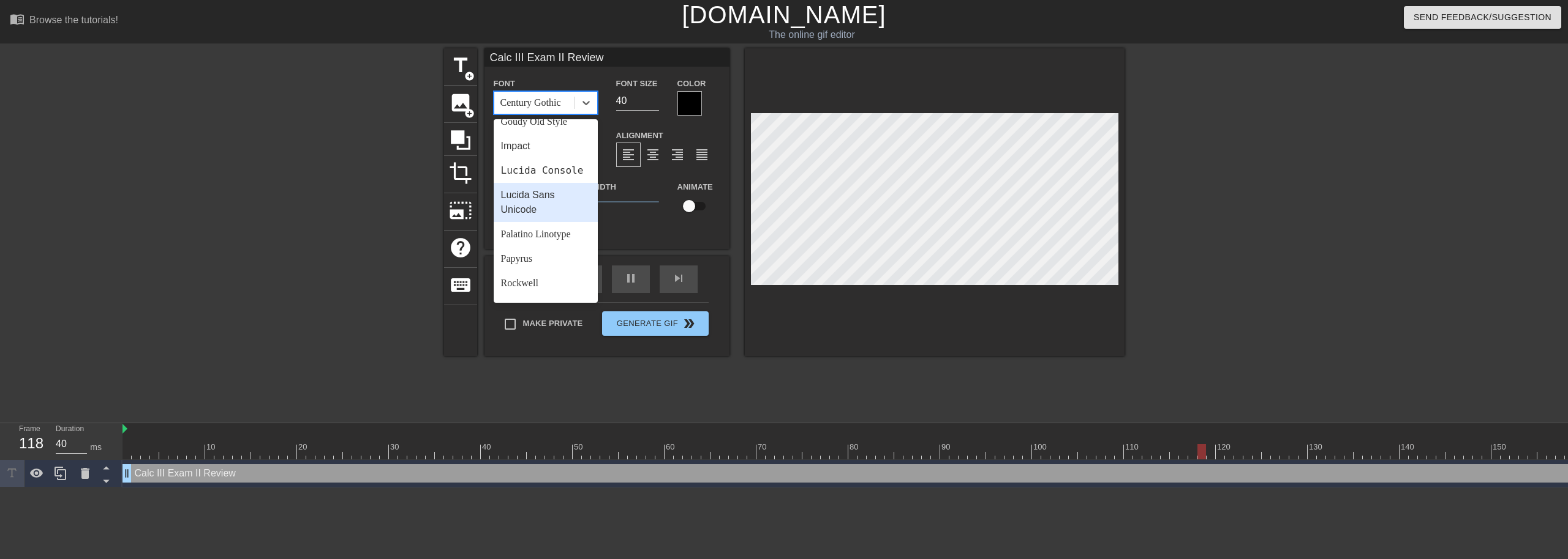
scroll to position [367, 0]
click at [563, 210] on div "Papyrus" at bounding box center [545, 197] width 104 height 25
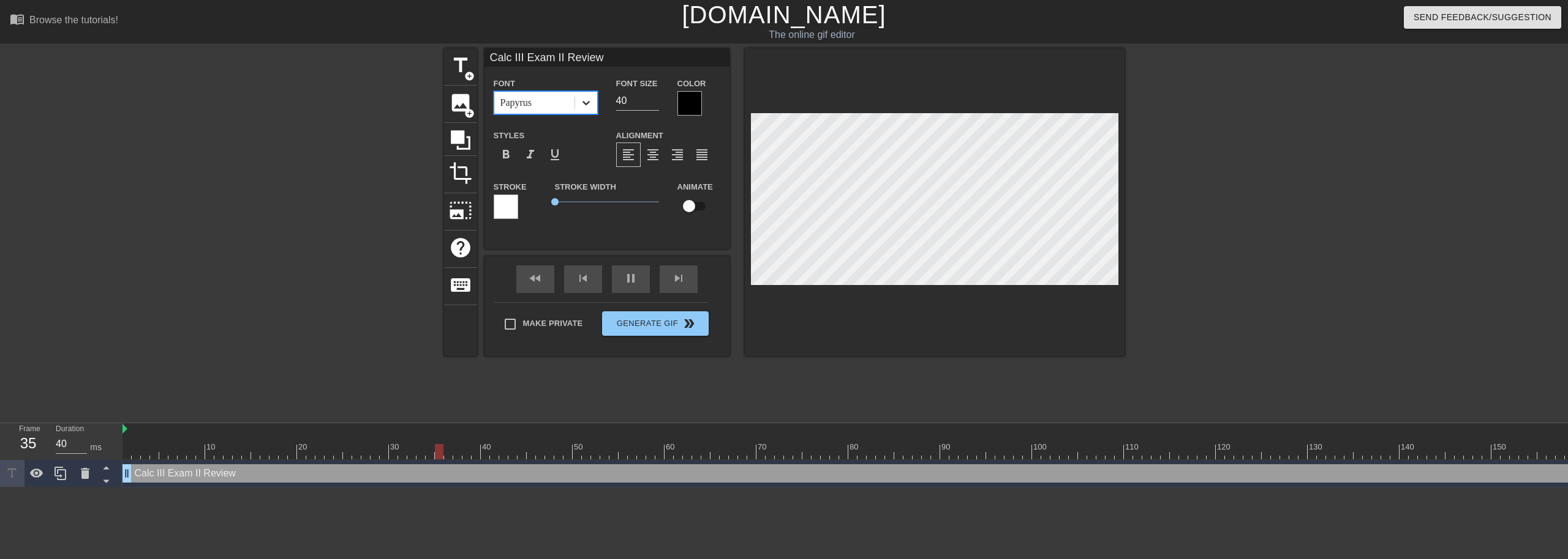
click at [582, 99] on icon at bounding box center [586, 102] width 12 height 12
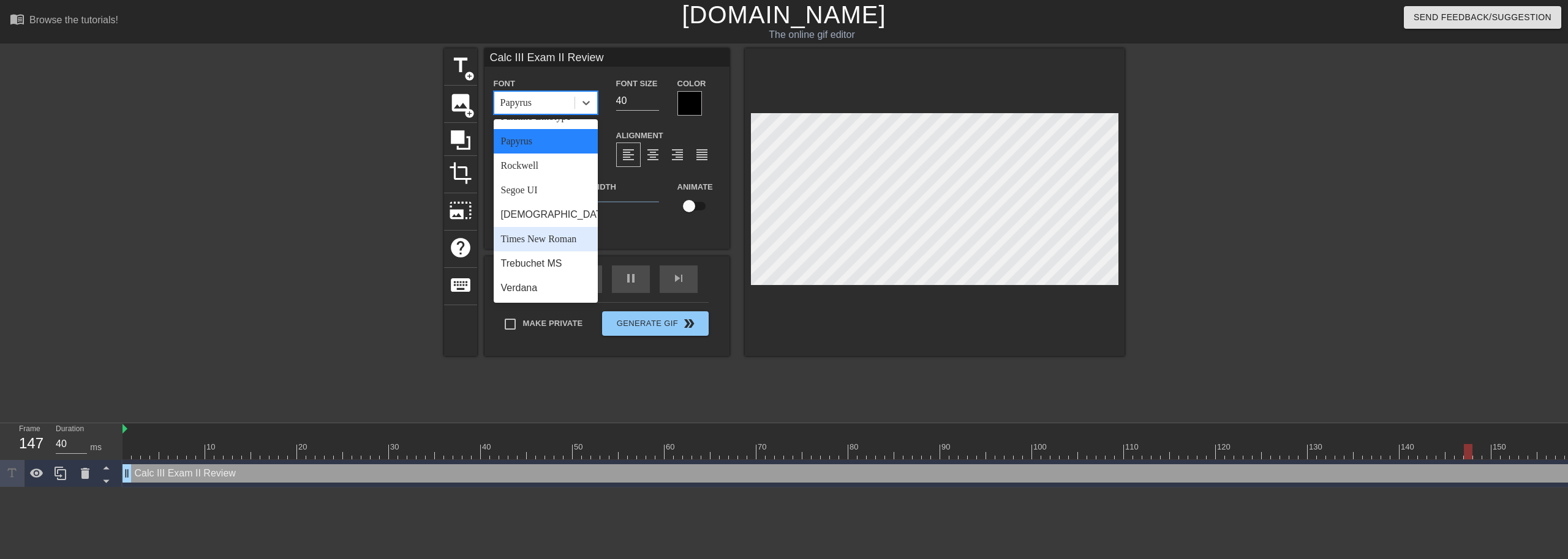
scroll to position [438, 0]
click at [559, 170] on div "Rockwell" at bounding box center [545, 166] width 104 height 25
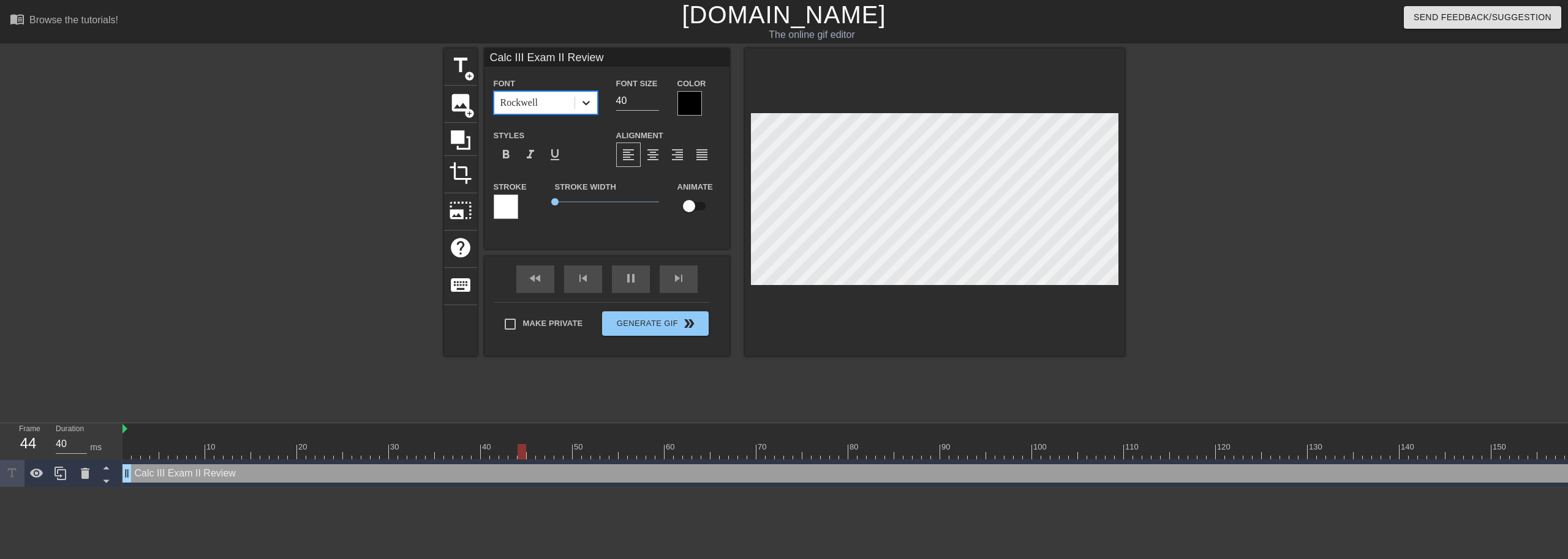
click at [582, 99] on icon at bounding box center [586, 102] width 12 height 12
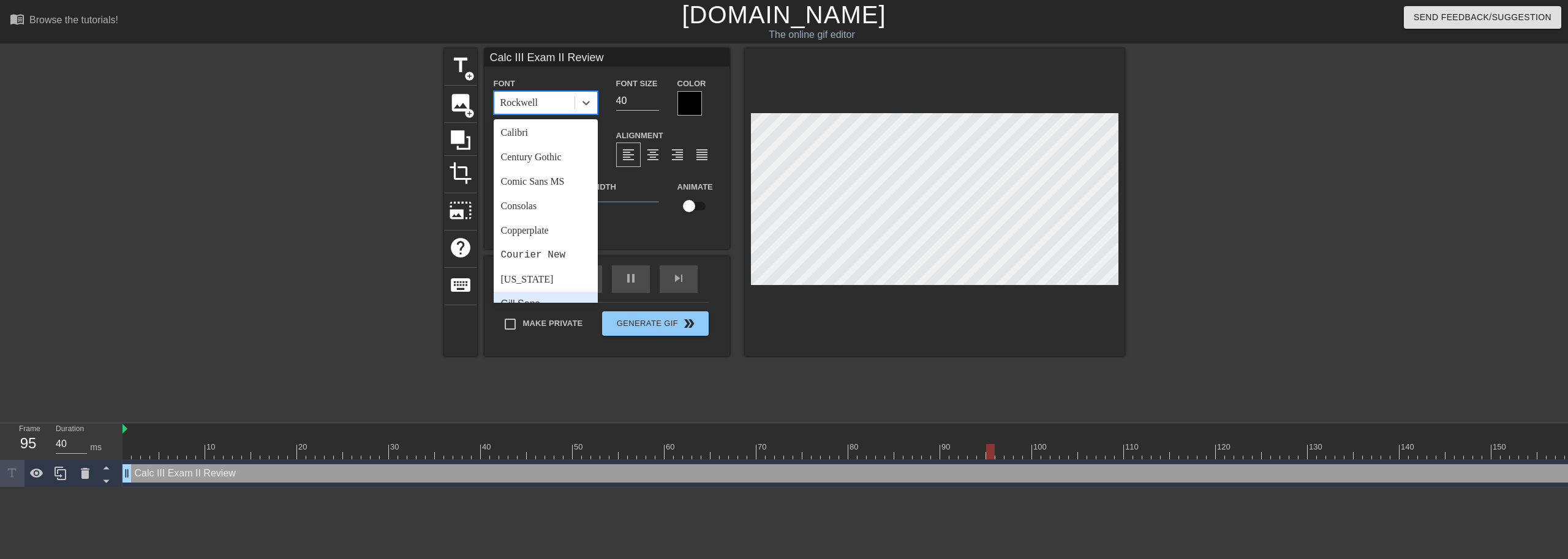
scroll to position [123, 0]
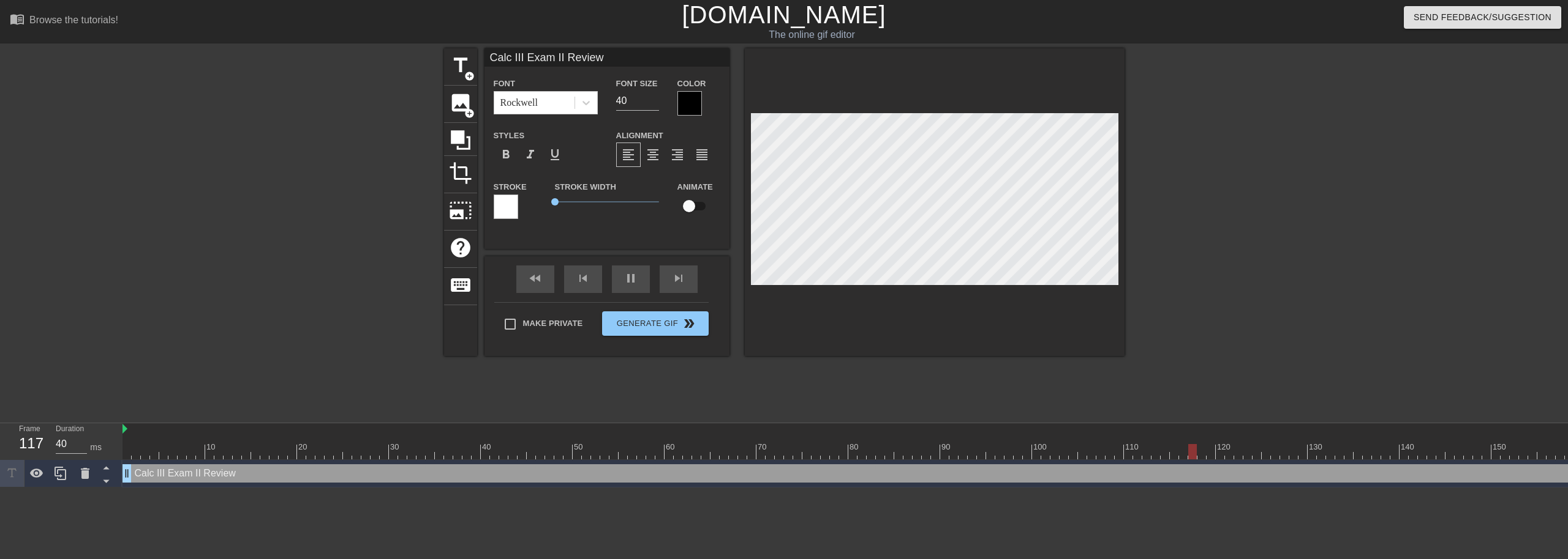
click at [652, 224] on div "Stroke Width 0" at bounding box center [607, 205] width 123 height 51
drag, startPoint x: 692, startPoint y: 206, endPoint x: 706, endPoint y: 208, distance: 14.1
click at [706, 208] on input "checkbox" at bounding box center [689, 206] width 70 height 23
checkbox input "true"
drag, startPoint x: 553, startPoint y: 203, endPoint x: 589, endPoint y: 202, distance: 36.0
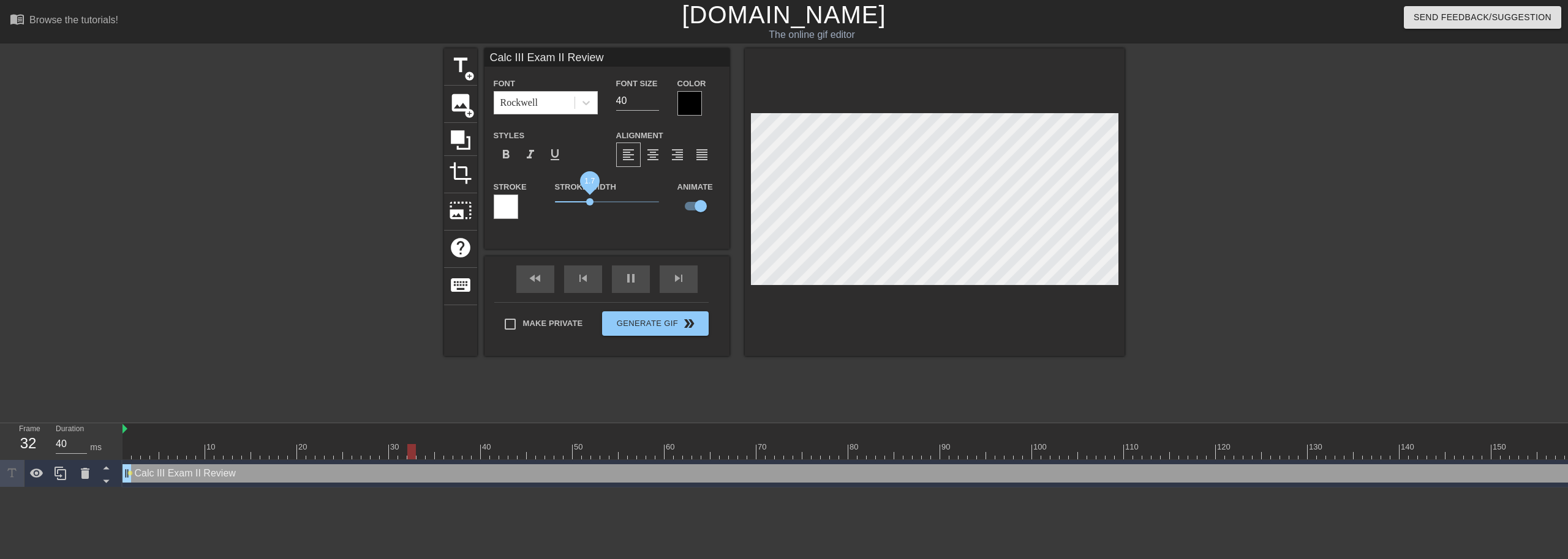
click at [589, 202] on span "1.7" at bounding box center [590, 202] width 7 height 7
drag, startPoint x: 589, startPoint y: 202, endPoint x: 529, endPoint y: 207, distance: 60.2
click at [529, 207] on div "Stroke Stroke Width 0 Animate" at bounding box center [607, 205] width 245 height 51
click at [654, 161] on span "format_align_center" at bounding box center [652, 155] width 15 height 15
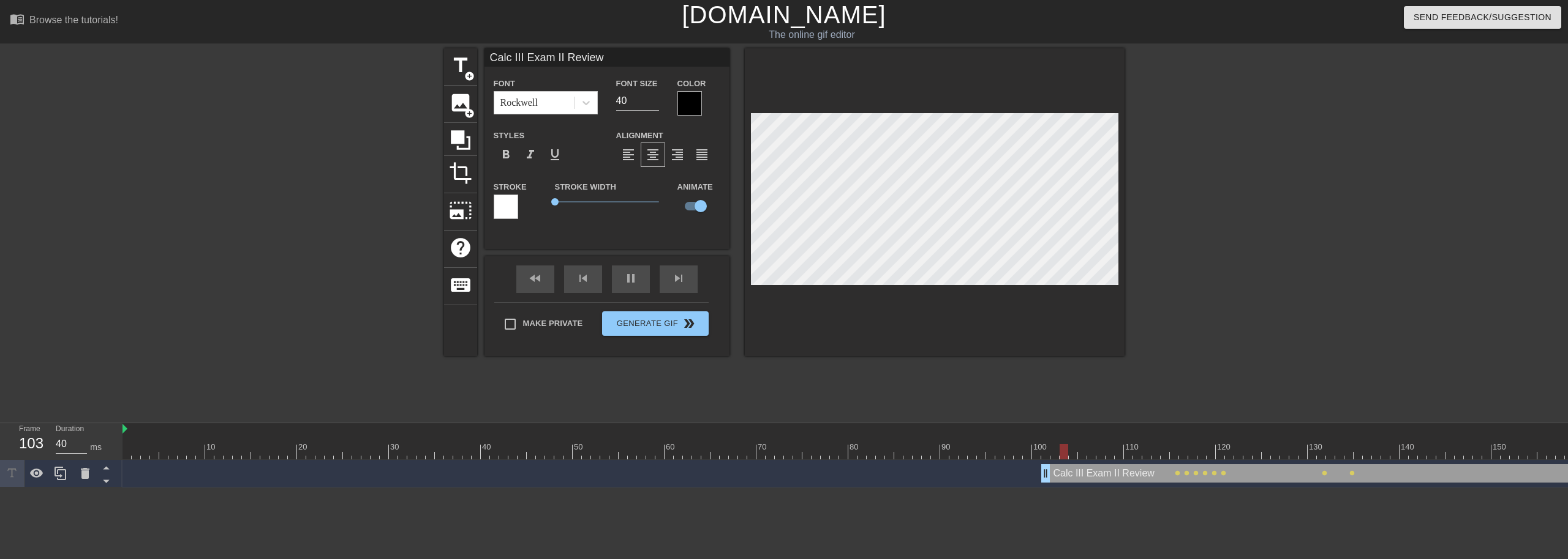
drag, startPoint x: 129, startPoint y: 478, endPoint x: 1048, endPoint y: 523, distance: 920.1
click at [1048, 488] on html "menu_book Browse the tutorials! [DOMAIN_NAME] The online gif editor Send Feedba…" at bounding box center [784, 244] width 1568 height 488
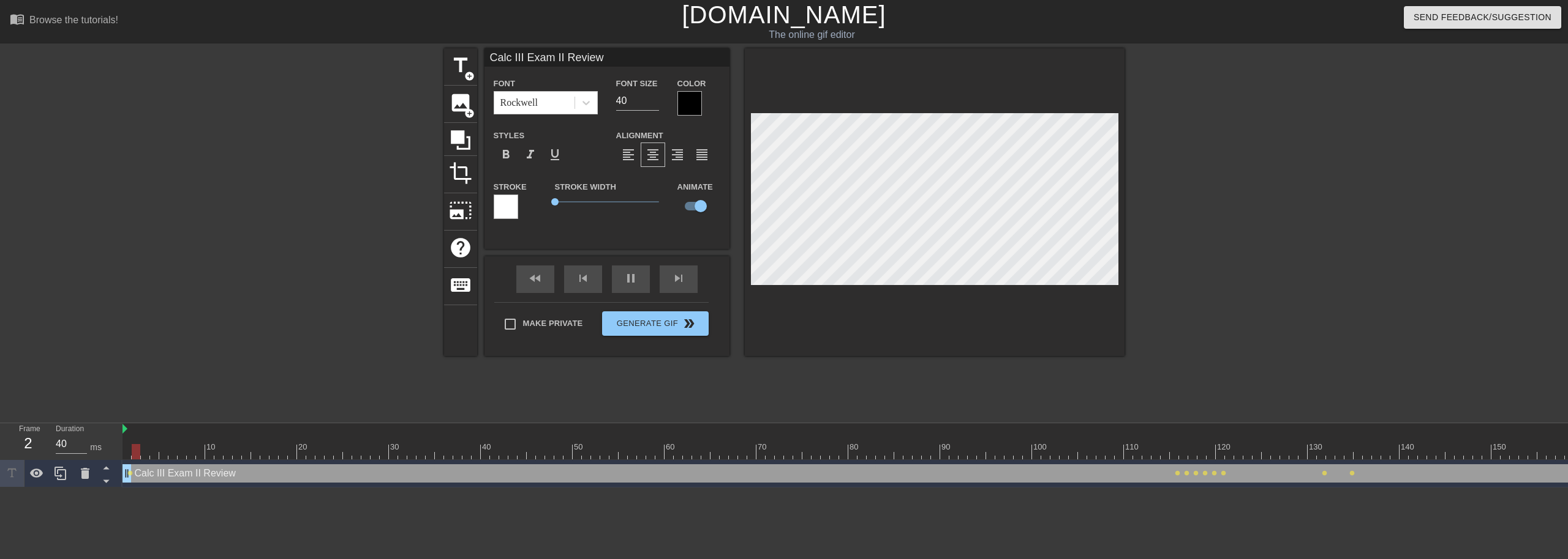
drag, startPoint x: 1048, startPoint y: 478, endPoint x: 82, endPoint y: 511, distance: 966.6
click at [82, 488] on html "menu_book Browse the tutorials! [DOMAIN_NAME] The online gif editor Send Feedba…" at bounding box center [784, 244] width 1568 height 488
click at [468, 132] on icon at bounding box center [461, 140] width 23 height 23
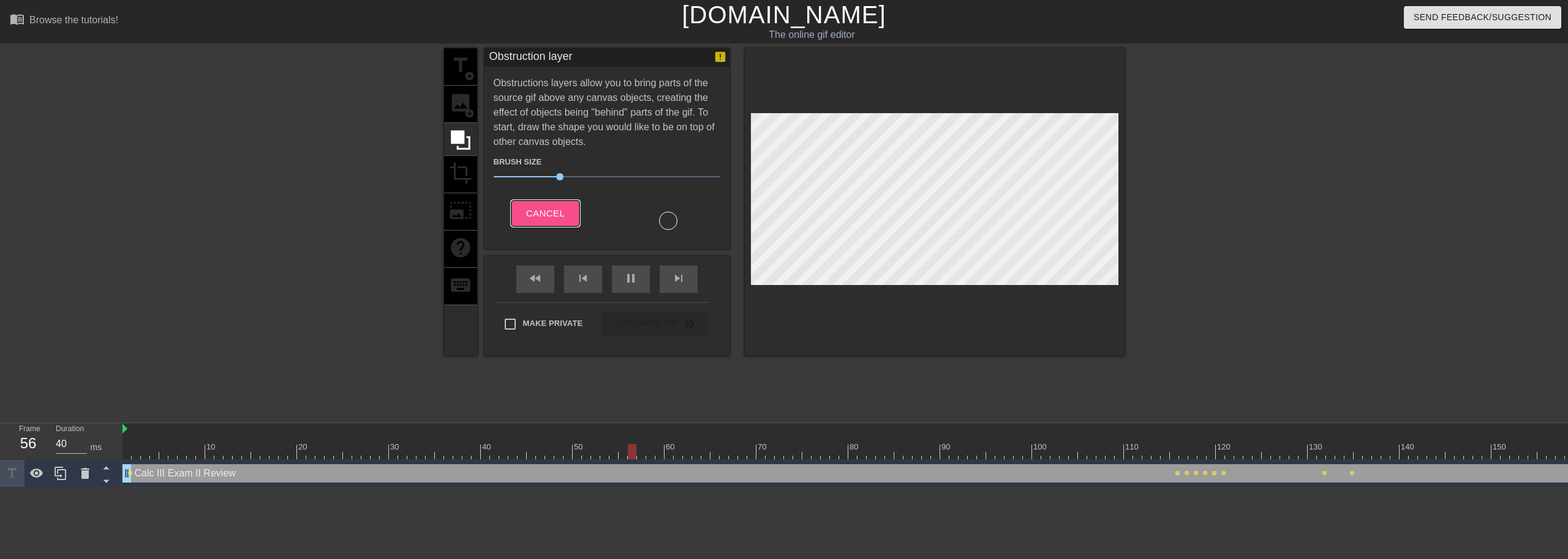
click at [544, 208] on span "Cancel" at bounding box center [545, 213] width 39 height 16
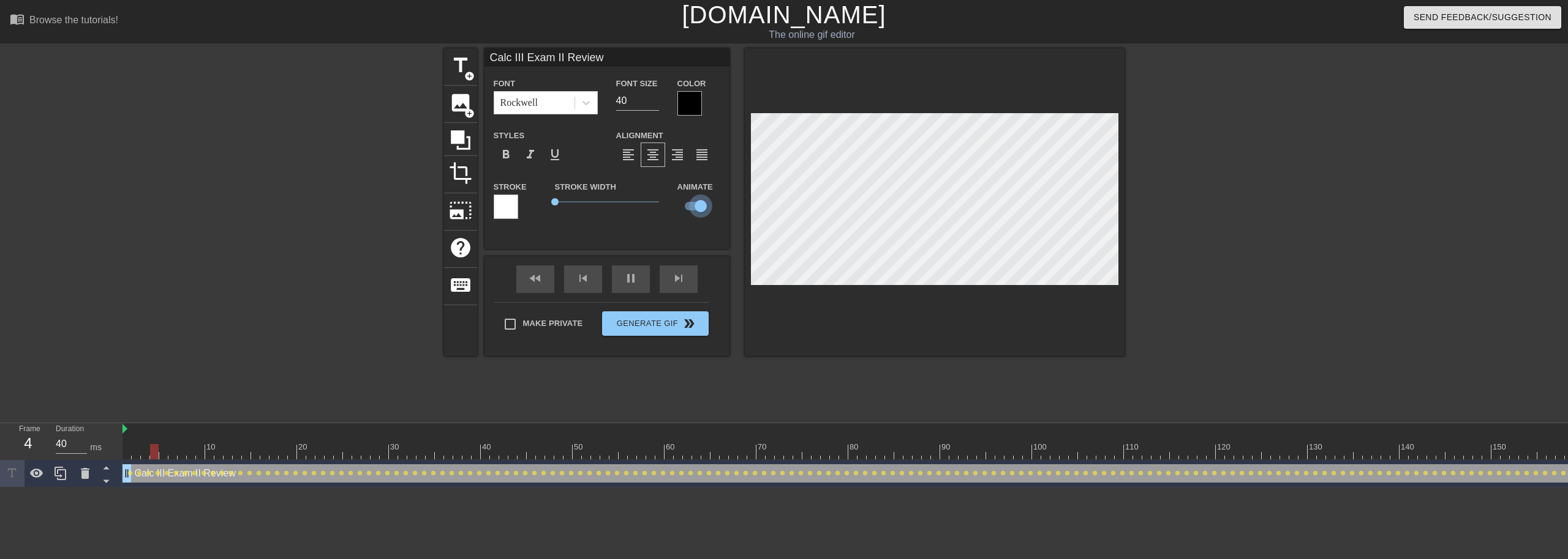
click at [700, 203] on input "checkbox" at bounding box center [700, 206] width 70 height 23
click at [700, 203] on input "checkbox" at bounding box center [689, 206] width 70 height 23
click at [700, 203] on input "checkbox" at bounding box center [700, 206] width 70 height 23
checkbox input "false"
click at [922, 94] on div at bounding box center [934, 203] width 380 height 308
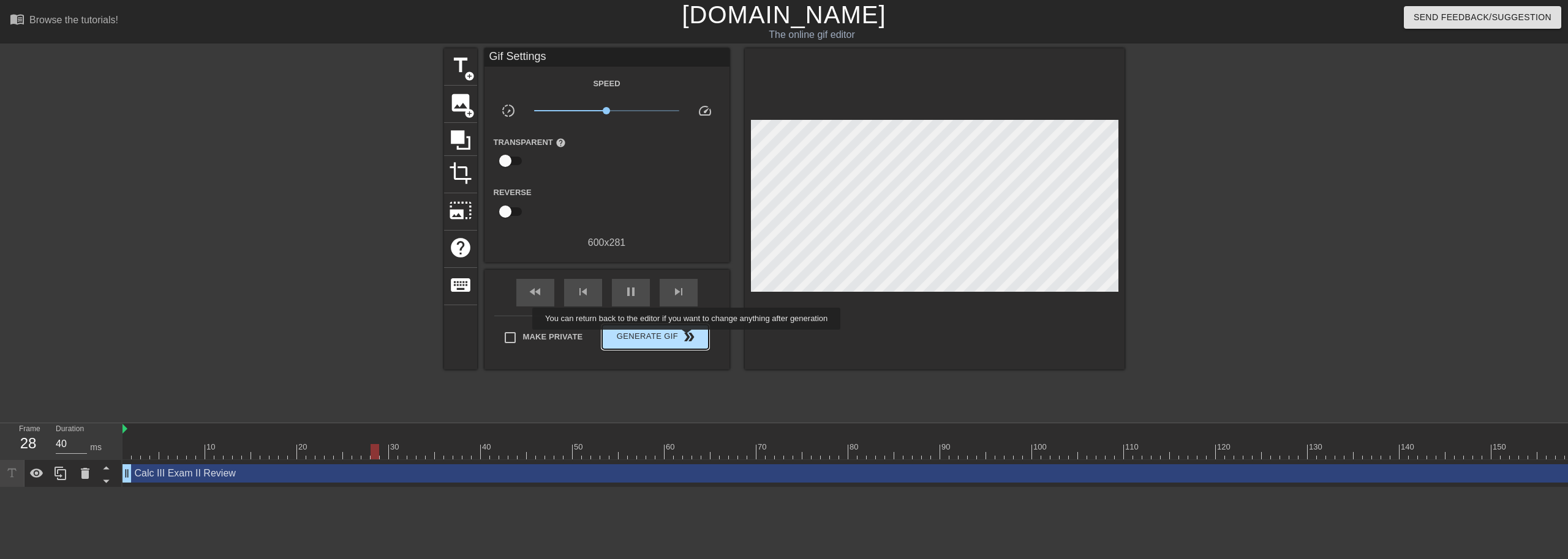
click at [687, 338] on span "double_arrow" at bounding box center [689, 337] width 15 height 15
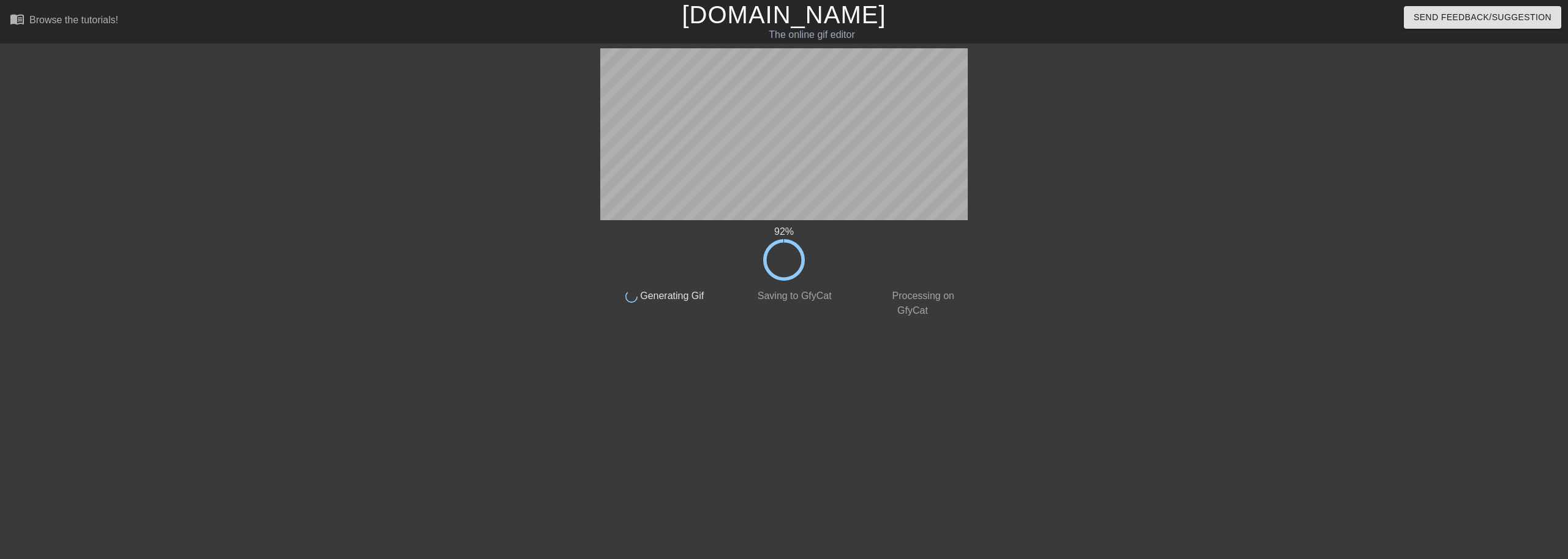
click at [722, 421] on html "menu_book Browse the tutorials! [DOMAIN_NAME] The online gif editor Send Feedba…" at bounding box center [784, 211] width 1568 height 421
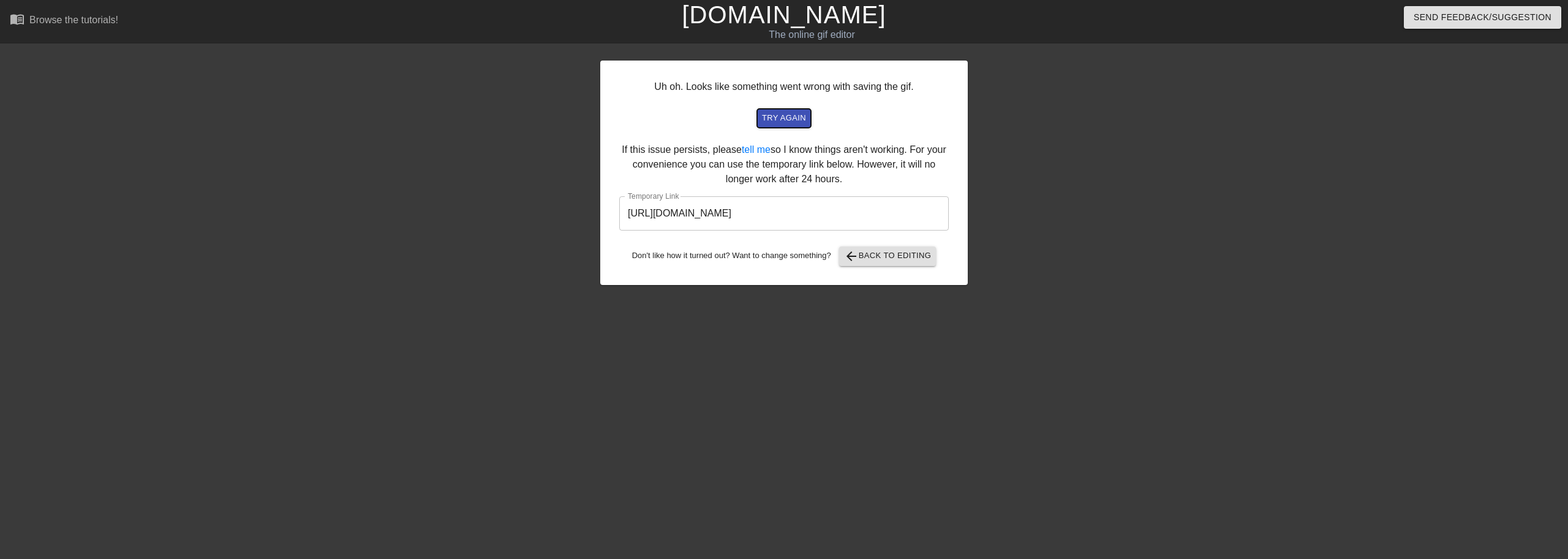
click at [785, 114] on span "try again" at bounding box center [783, 118] width 44 height 14
click at [849, 224] on input "[URL][DOMAIN_NAME]" at bounding box center [783, 213] width 329 height 34
click at [849, 256] on span "arrow_back" at bounding box center [851, 256] width 15 height 15
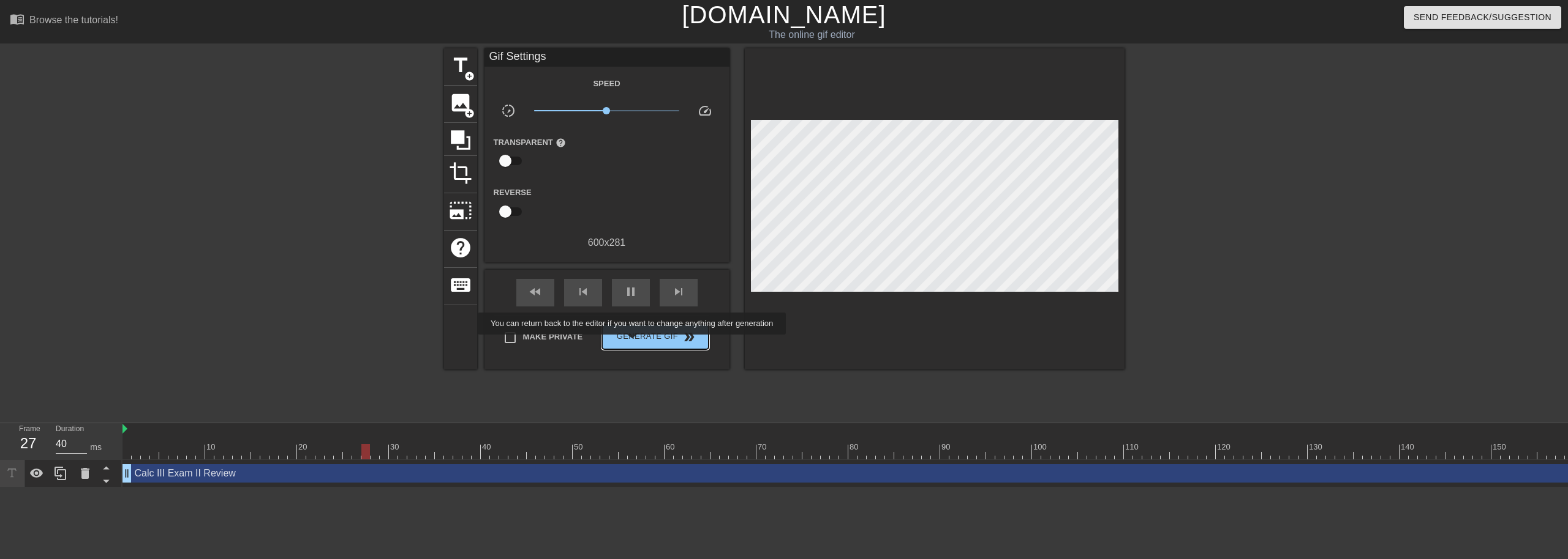
click at [635, 342] on button "Generate Gif double_arrow" at bounding box center [655, 338] width 106 height 25
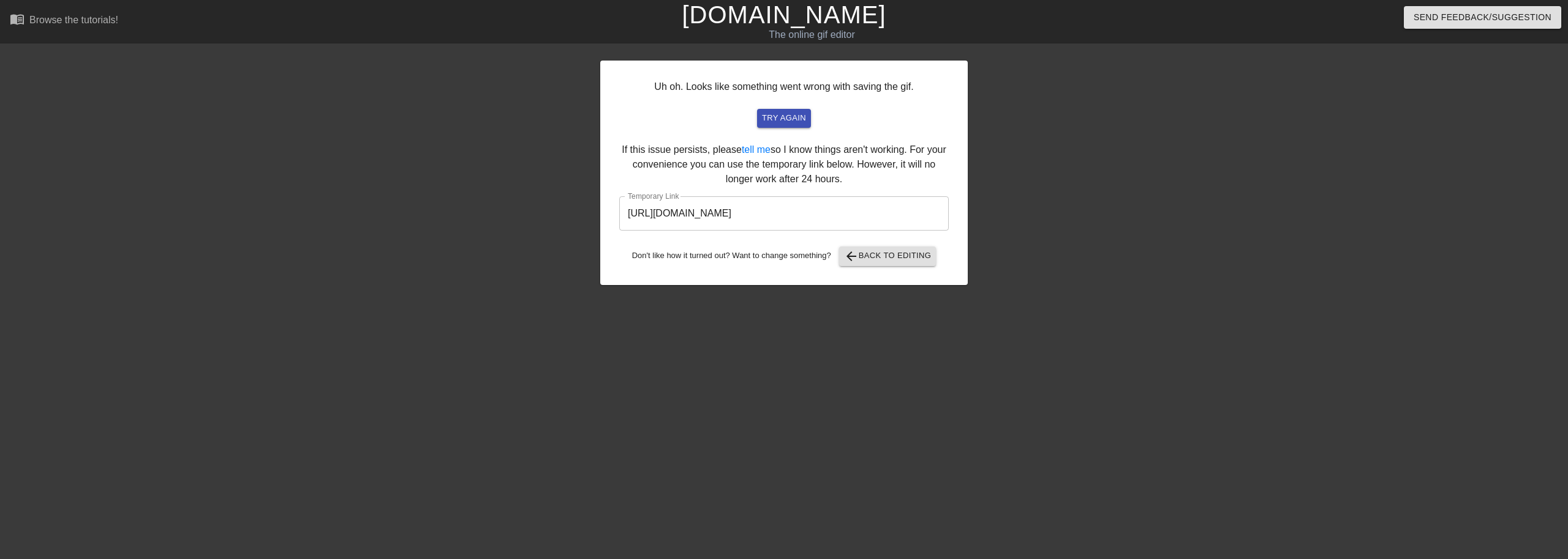
click at [473, 224] on div at bounding box center [493, 232] width 184 height 367
